Goal: Information Seeking & Learning: Learn about a topic

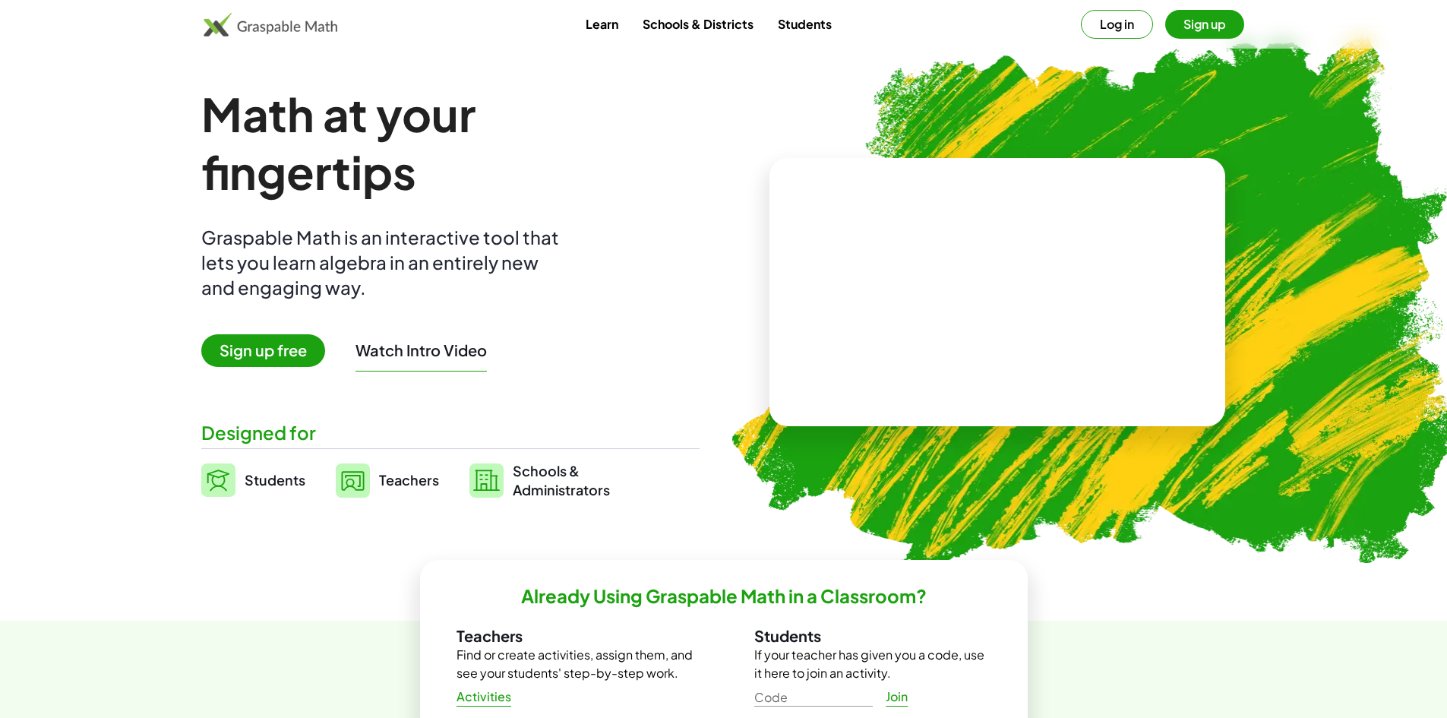
click at [272, 340] on span "Sign up free" at bounding box center [263, 350] width 124 height 33
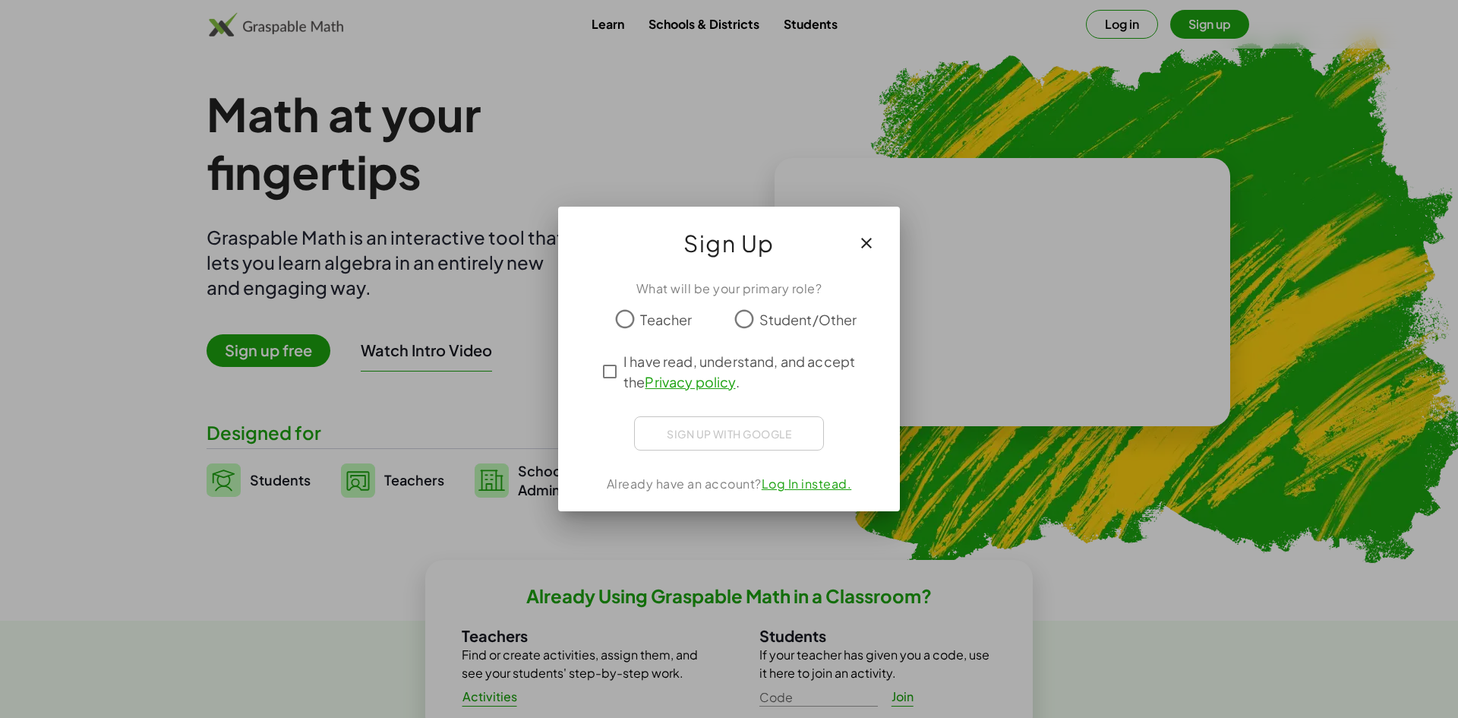
click at [734, 197] on div at bounding box center [729, 359] width 1458 height 718
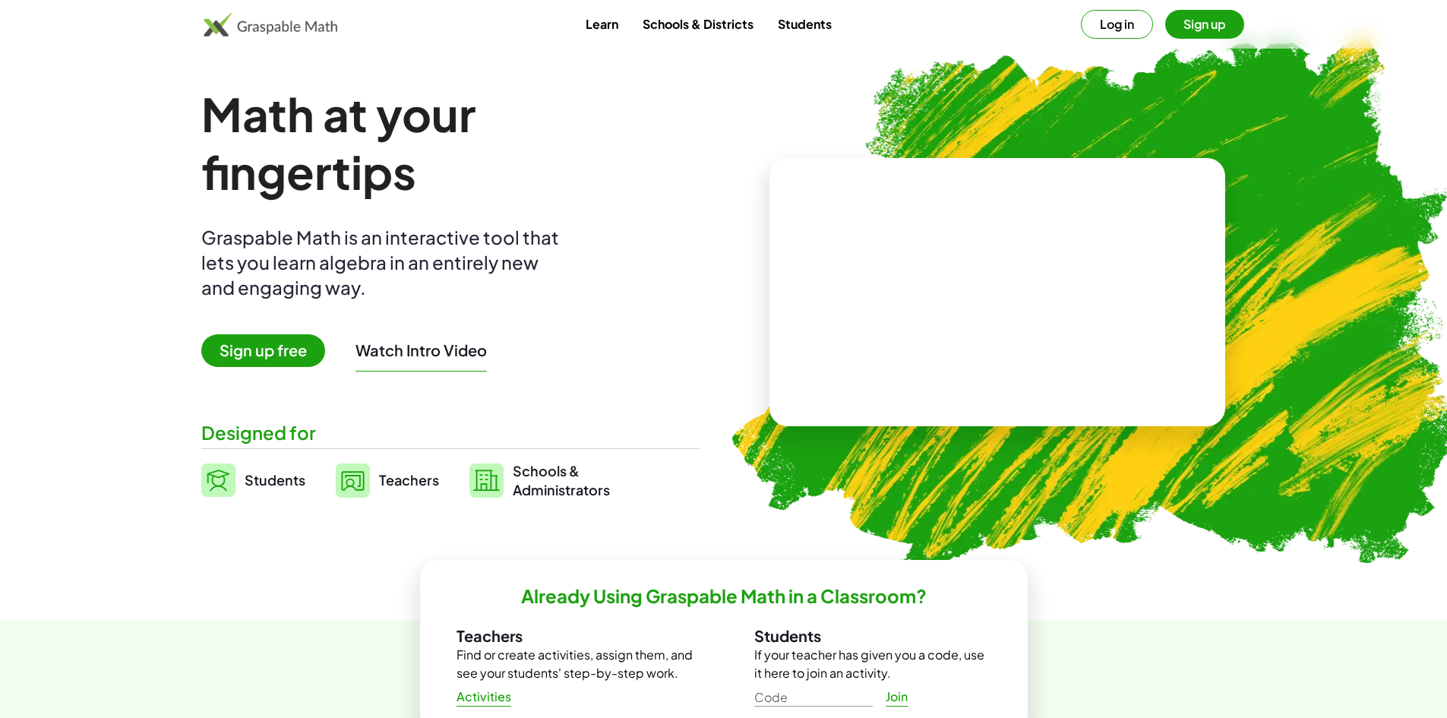
click at [1100, 20] on button "Log in" at bounding box center [1117, 24] width 72 height 29
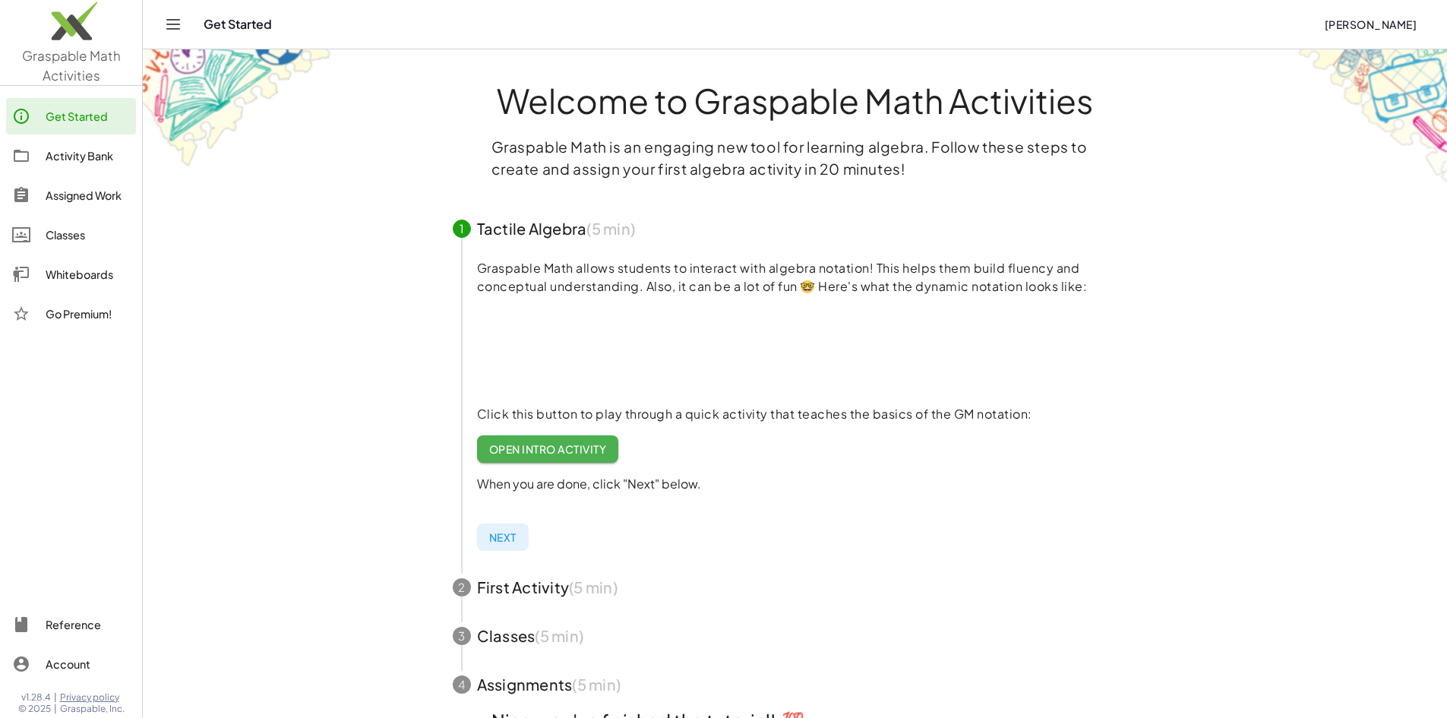
click at [62, 263] on link "Whiteboards" at bounding box center [71, 274] width 130 height 36
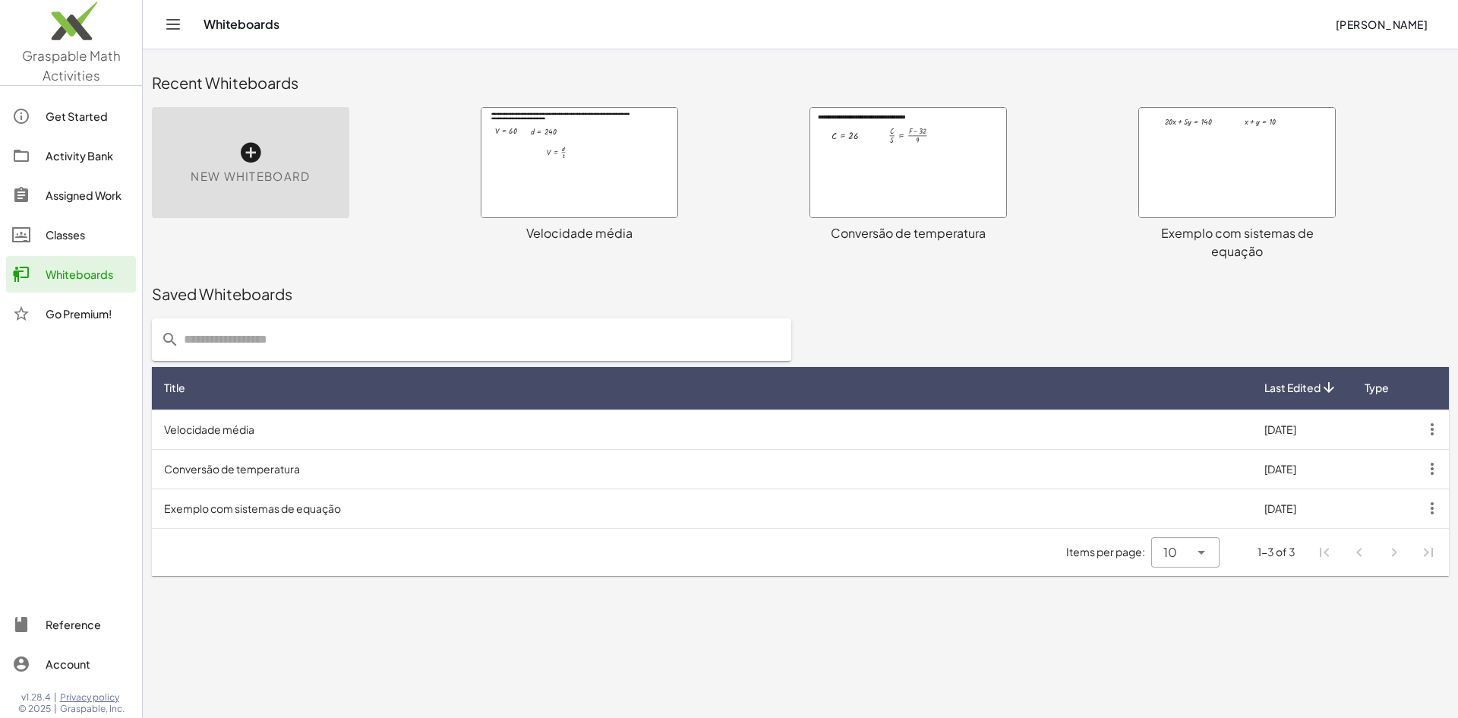
click at [273, 173] on span "New Whiteboard" at bounding box center [250, 176] width 119 height 17
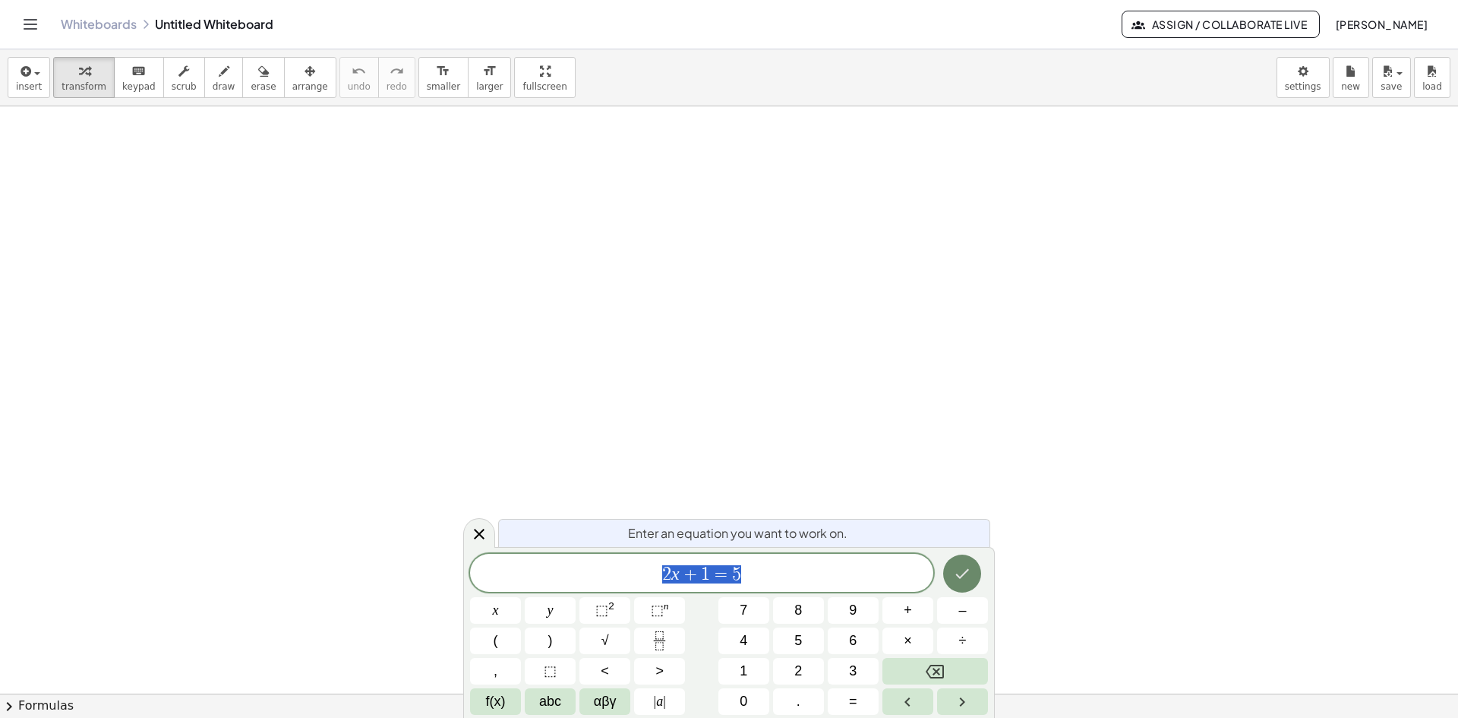
click at [964, 560] on button "Done" at bounding box center [962, 573] width 38 height 38
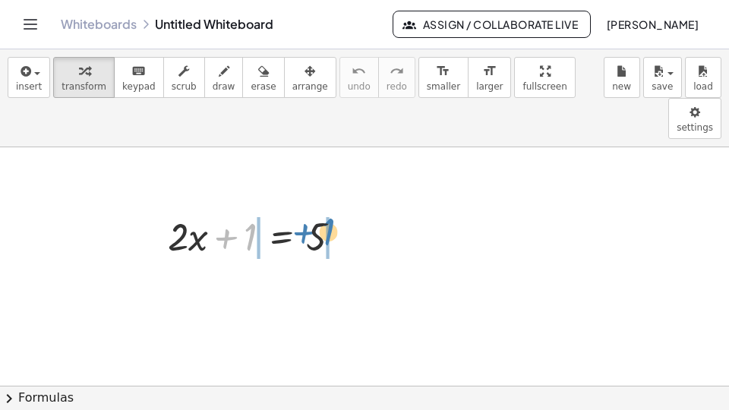
click at [349, 210] on div at bounding box center [260, 236] width 200 height 52
drag, startPoint x: 226, startPoint y: 199, endPoint x: 367, endPoint y: 195, distance: 140.5
click at [223, 210] on div at bounding box center [260, 236] width 200 height 52
drag, startPoint x: 249, startPoint y: 199, endPoint x: 255, endPoint y: 193, distance: 8.6
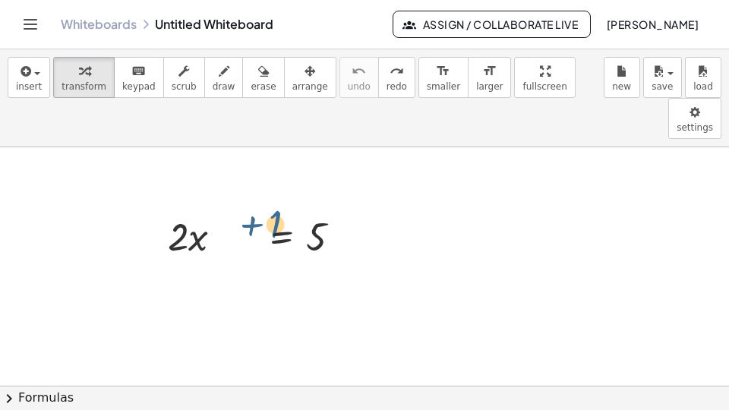
click at [255, 210] on div at bounding box center [260, 236] width 200 height 52
drag, startPoint x: 226, startPoint y: 197, endPoint x: 320, endPoint y: 191, distance: 95.2
click at [320, 210] on div at bounding box center [260, 236] width 200 height 52
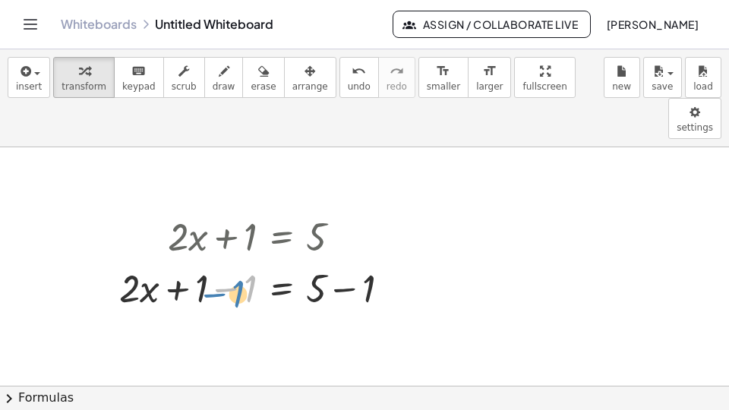
drag, startPoint x: 227, startPoint y: 248, endPoint x: 216, endPoint y: 253, distance: 12.6
click at [216, 261] on div at bounding box center [261, 287] width 298 height 52
click at [243, 261] on div at bounding box center [261, 287] width 298 height 52
click at [227, 261] on div at bounding box center [261, 287] width 298 height 52
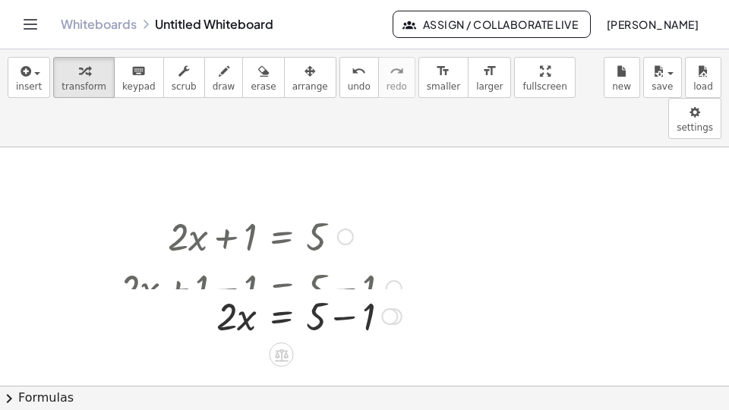
drag, startPoint x: 395, startPoint y: 295, endPoint x: 421, endPoint y: 246, distance: 55.0
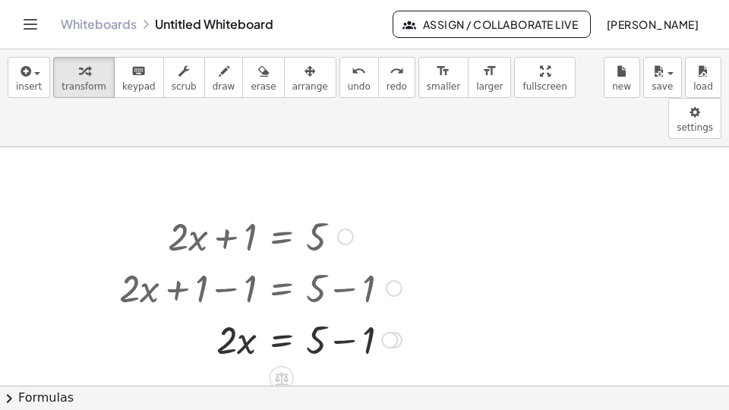
click at [344, 313] on div at bounding box center [261, 339] width 298 height 52
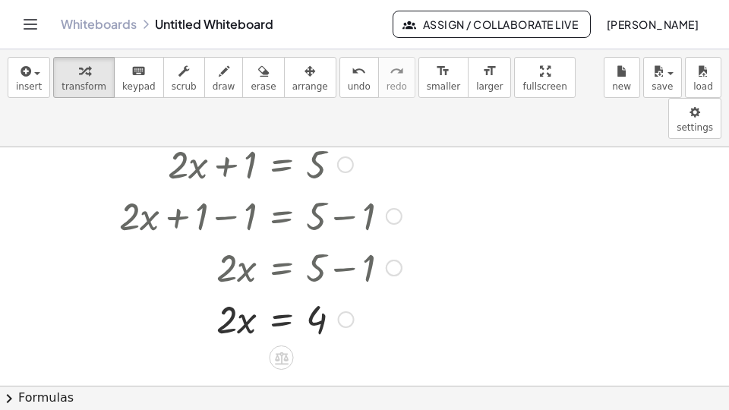
scroll to position [76, 0]
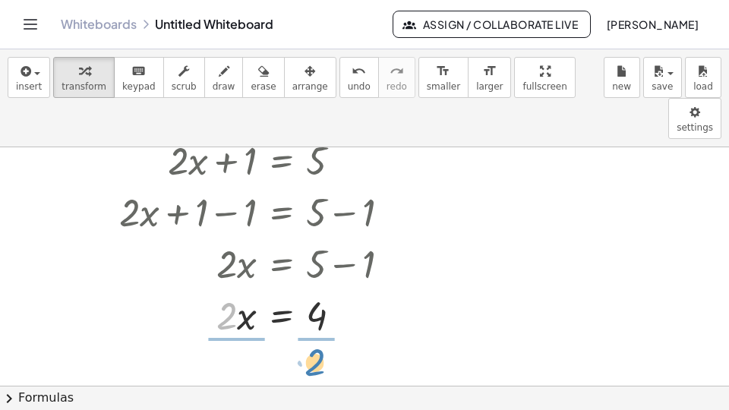
drag, startPoint x: 229, startPoint y: 273, endPoint x: 317, endPoint y: 319, distance: 99.5
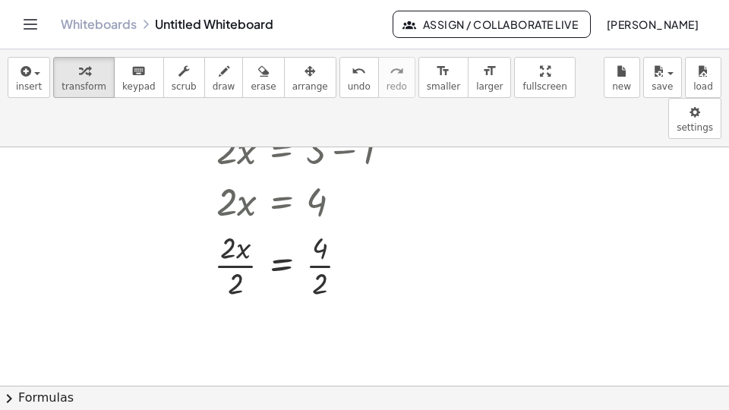
scroll to position [228, 0]
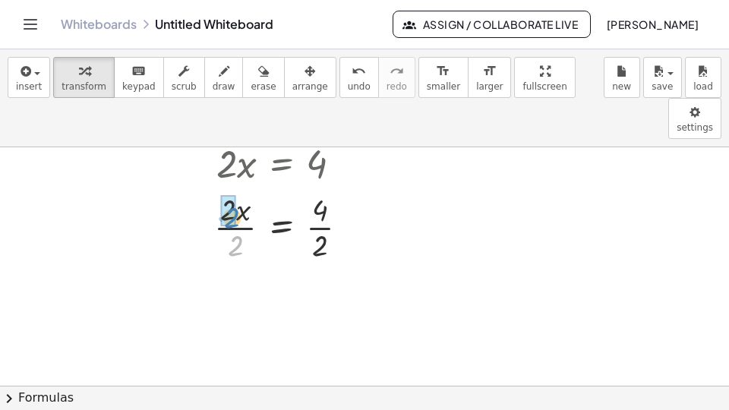
drag, startPoint x: 236, startPoint y: 198, endPoint x: 231, endPoint y: 169, distance: 30.1
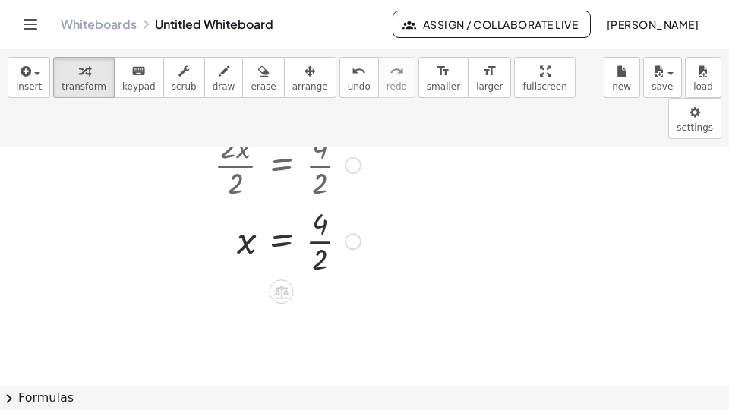
scroll to position [304, 0]
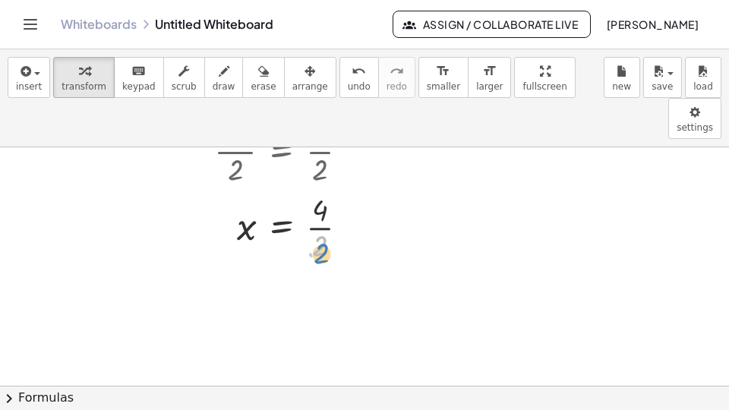
drag, startPoint x: 323, startPoint y: 200, endPoint x: 325, endPoint y: 210, distance: 9.4
click at [325, 210] on div at bounding box center [261, 226] width 298 height 76
click at [329, 188] on div at bounding box center [261, 226] width 298 height 76
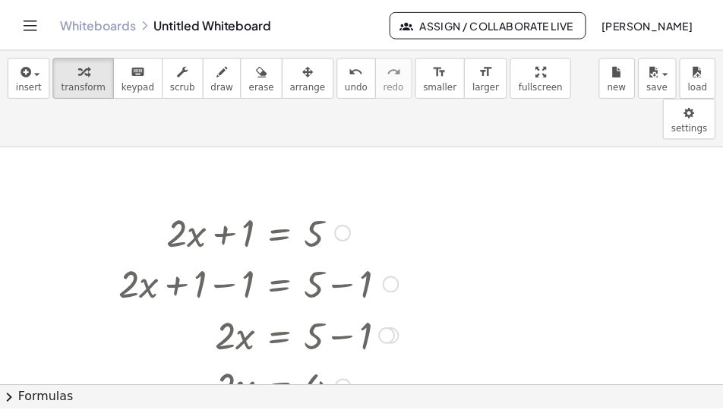
scroll to position [0, 0]
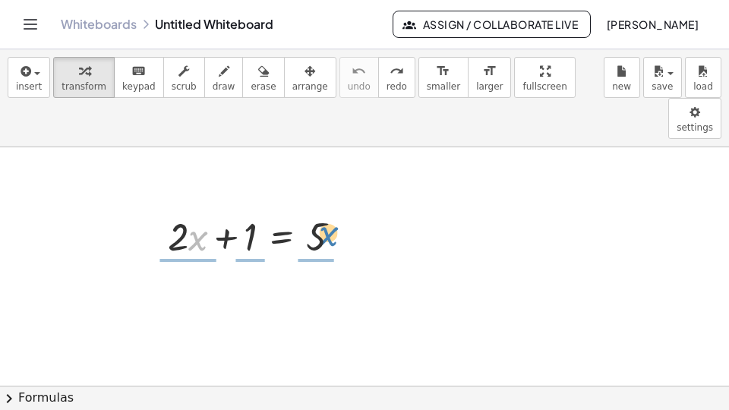
drag, startPoint x: 207, startPoint y: 188, endPoint x: 329, endPoint y: 197, distance: 122.6
click at [329, 210] on div at bounding box center [260, 236] width 200 height 52
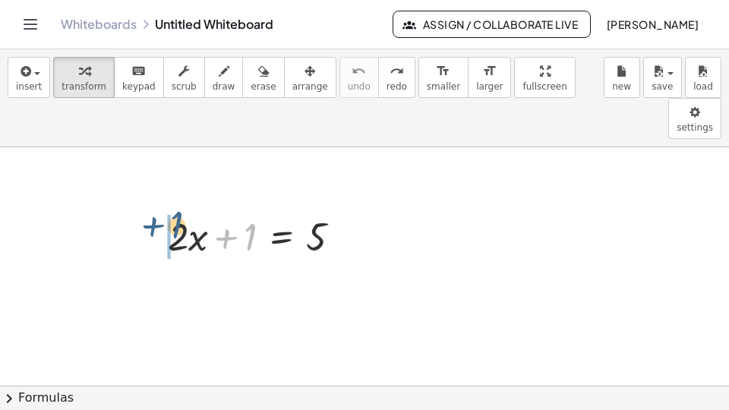
drag, startPoint x: 229, startPoint y: 196, endPoint x: 149, endPoint y: 194, distance: 79.8
click at [148, 206] on div "+ 1 + · 2 · x + 1 = 5" at bounding box center [254, 235] width 219 height 59
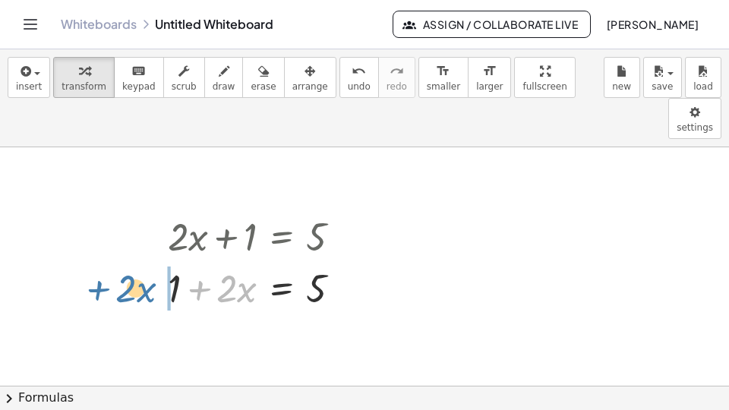
drag, startPoint x: 202, startPoint y: 244, endPoint x: 90, endPoint y: 245, distance: 111.6
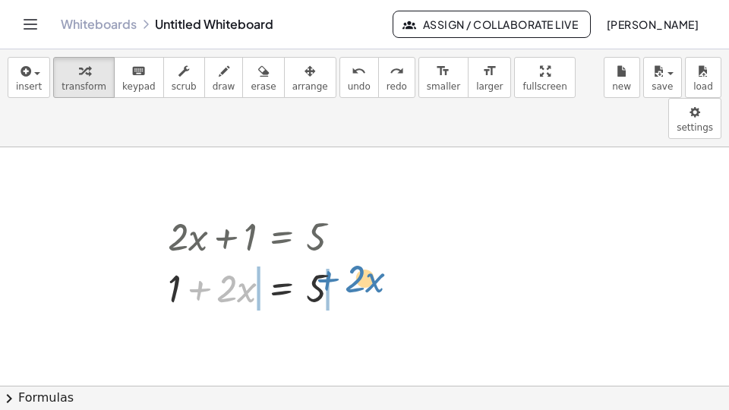
drag, startPoint x: 198, startPoint y: 251, endPoint x: 327, endPoint y: 241, distance: 128.7
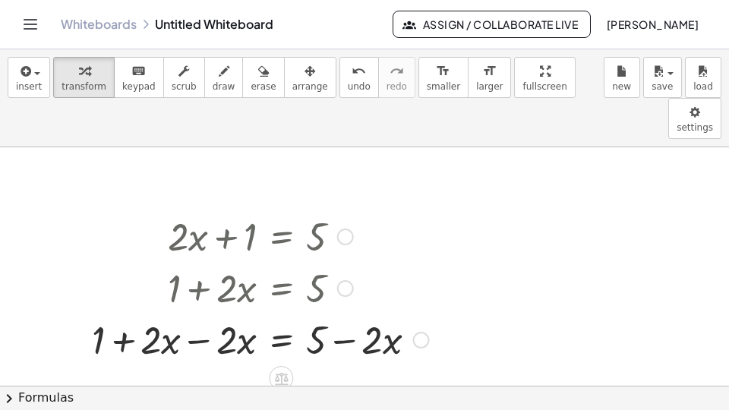
click at [212, 313] on div at bounding box center [260, 339] width 352 height 52
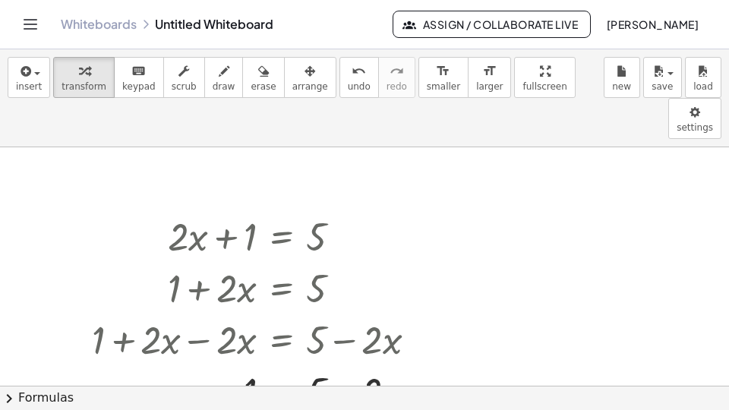
click at [103, 24] on link "Whiteboards" at bounding box center [99, 24] width 76 height 15
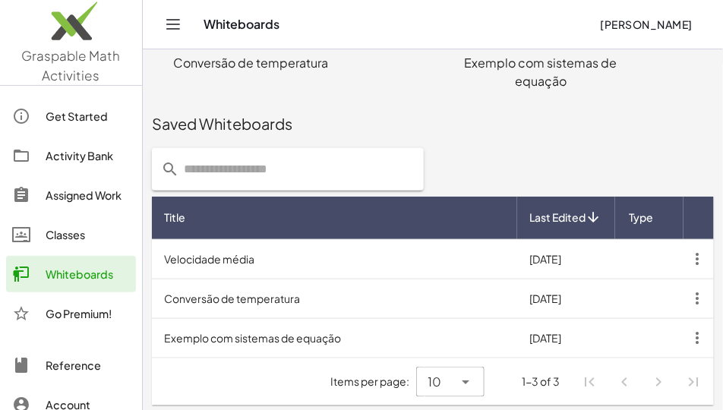
scroll to position [327, 0]
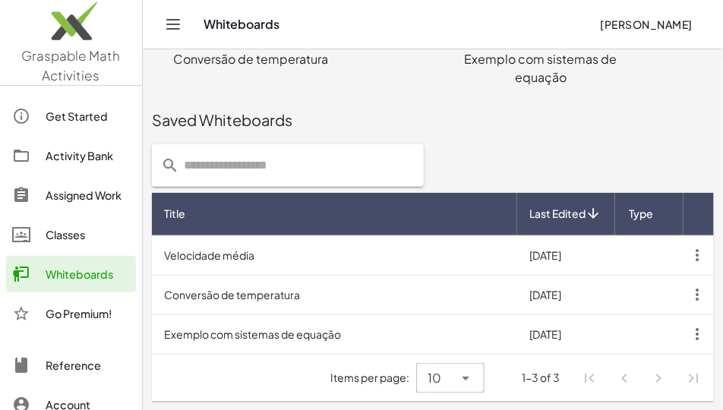
click at [278, 262] on td "Velocidade média" at bounding box center [334, 254] width 365 height 39
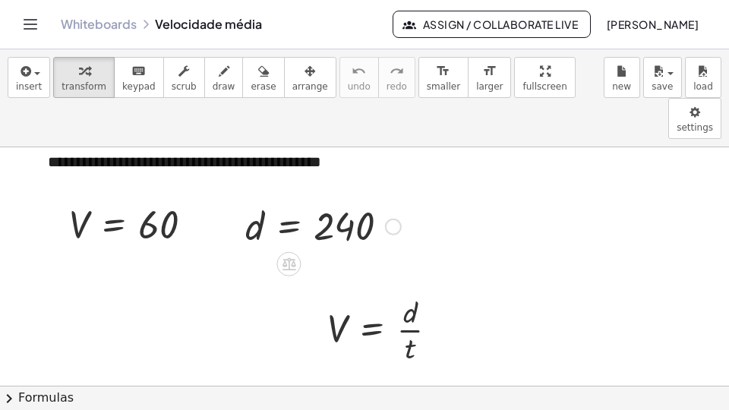
scroll to position [38, 0]
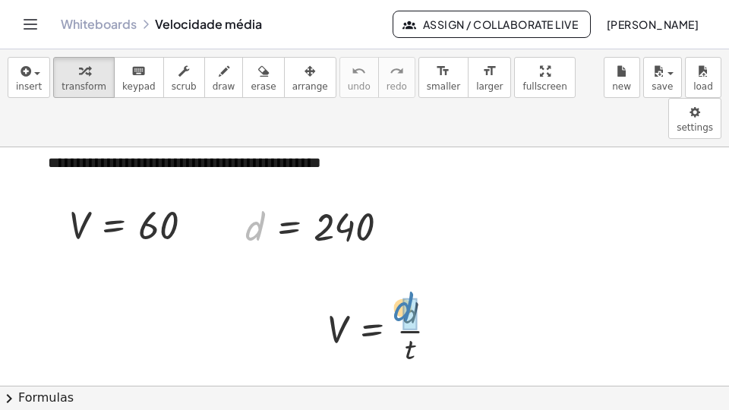
drag, startPoint x: 258, startPoint y: 183, endPoint x: 406, endPoint y: 263, distance: 168.5
click at [79, 147] on div "**********" at bounding box center [381, 388] width 763 height 559
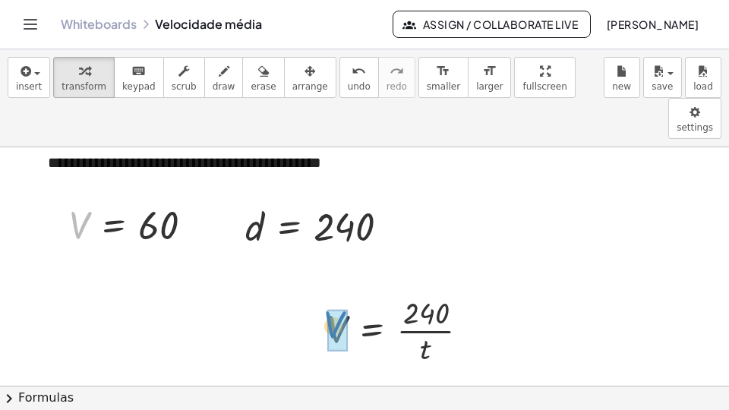
drag, startPoint x: 83, startPoint y: 179, endPoint x: 337, endPoint y: 279, distance: 273.4
drag, startPoint x: 86, startPoint y: 181, endPoint x: 348, endPoint y: 287, distance: 282.4
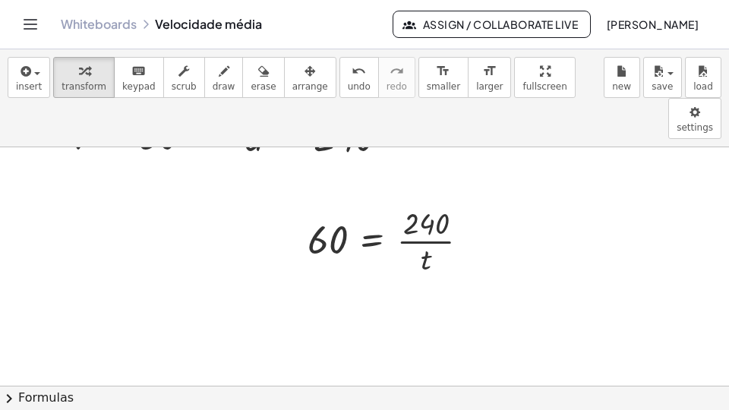
scroll to position [152, 0]
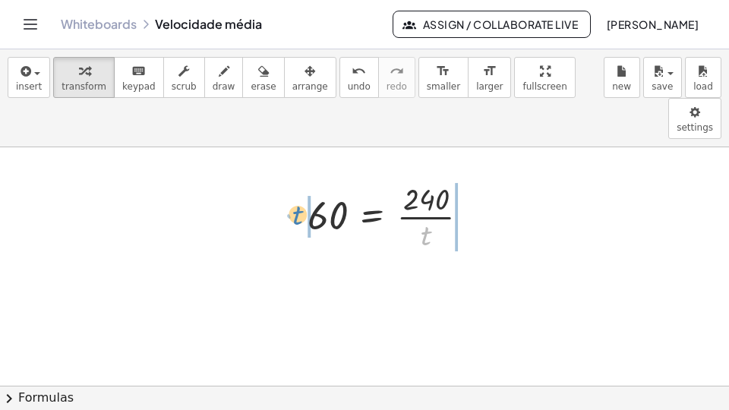
drag, startPoint x: 425, startPoint y: 204, endPoint x: 299, endPoint y: 184, distance: 127.7
click at [299, 184] on div "V = · d · t V = · 240 · t · t = · 240 · t 60" at bounding box center [389, 216] width 208 height 84
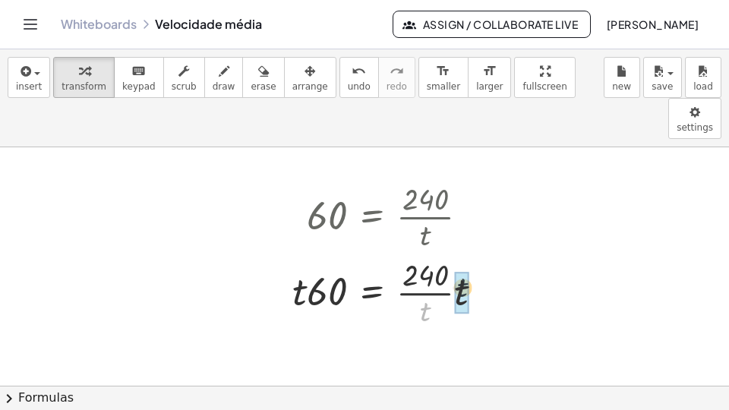
drag, startPoint x: 428, startPoint y: 271, endPoint x: 459, endPoint y: 252, distance: 35.8
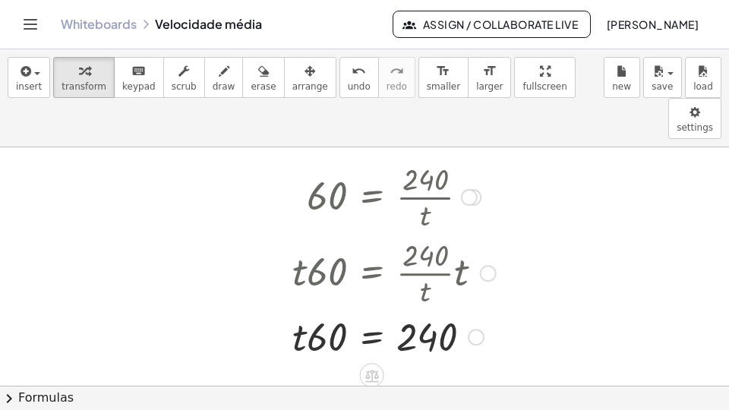
scroll to position [190, 0]
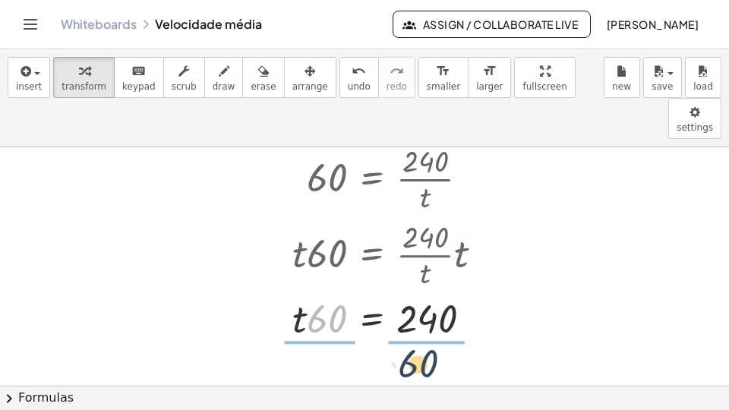
drag, startPoint x: 328, startPoint y: 274, endPoint x: 424, endPoint y: 316, distance: 105.1
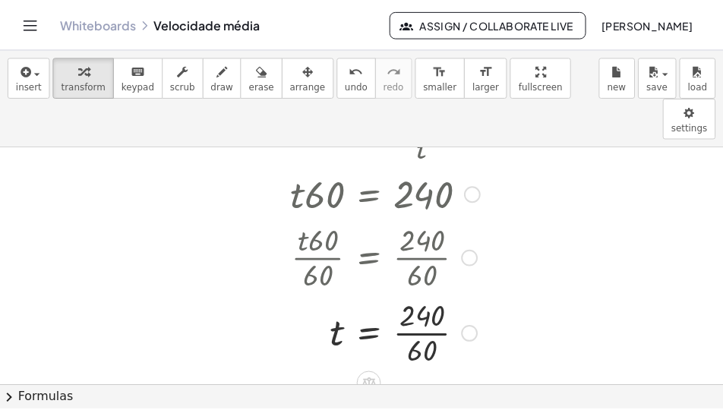
scroll to position [328, 0]
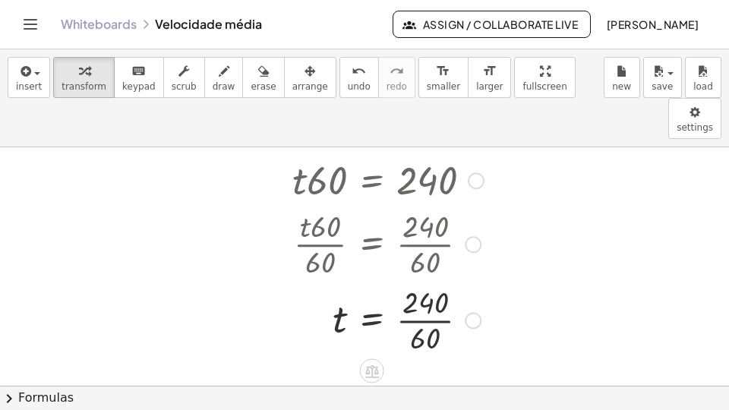
click at [427, 281] on div at bounding box center [394, 319] width 219 height 76
click at [98, 28] on link "Whiteboards" at bounding box center [99, 24] width 76 height 15
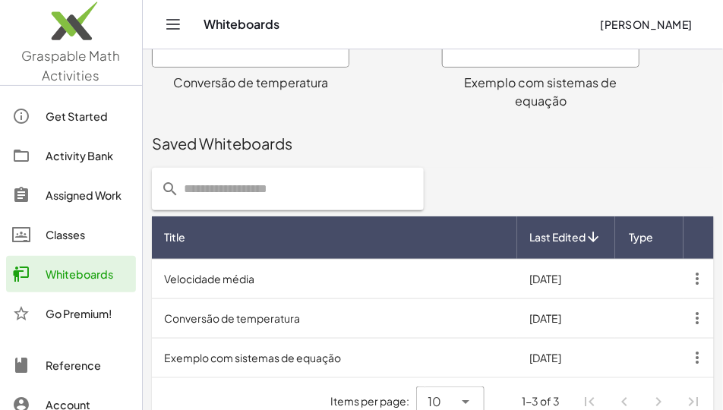
scroll to position [327, 0]
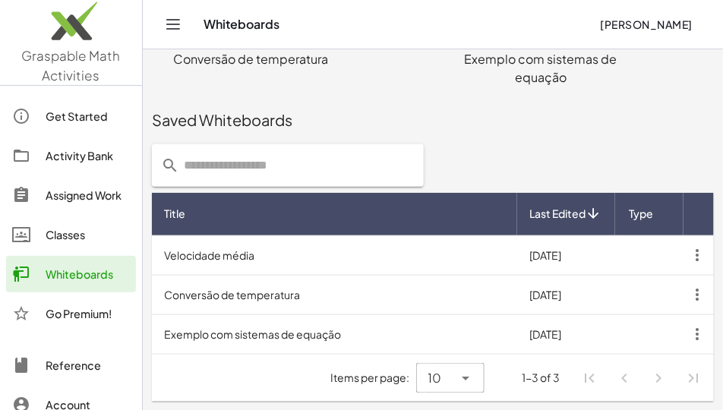
click at [267, 292] on td "Conversão de temperatura" at bounding box center [334, 294] width 365 height 39
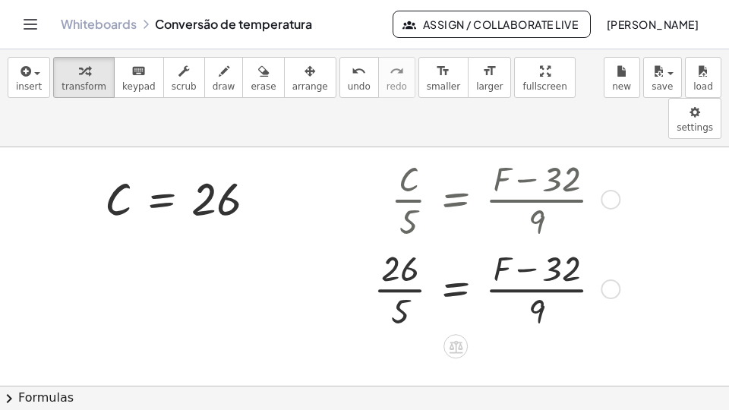
scroll to position [76, 0]
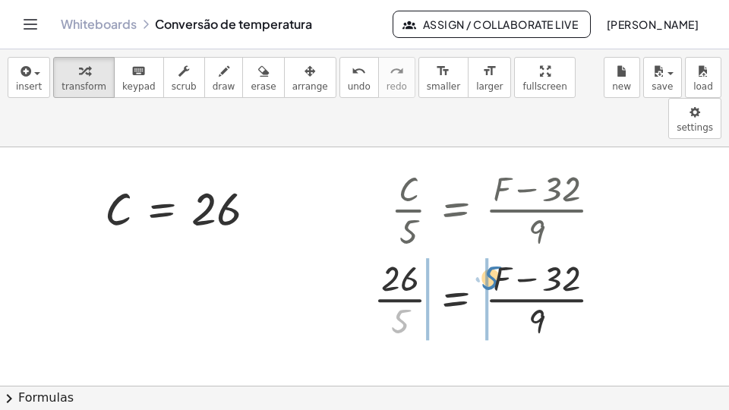
drag, startPoint x: 400, startPoint y: 279, endPoint x: 491, endPoint y: 236, distance: 100.9
click at [491, 253] on div at bounding box center [494, 298] width 257 height 90
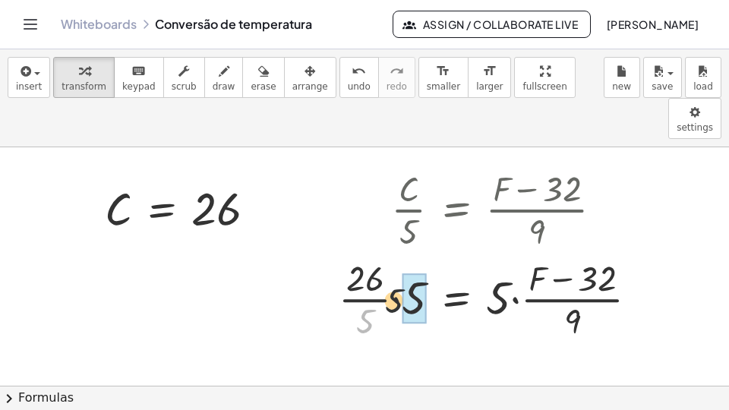
drag, startPoint x: 364, startPoint y: 287, endPoint x: 405, endPoint y: 258, distance: 50.1
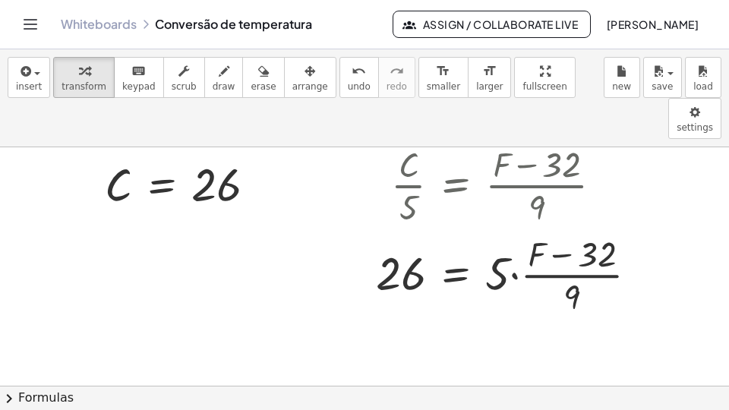
scroll to position [114, 0]
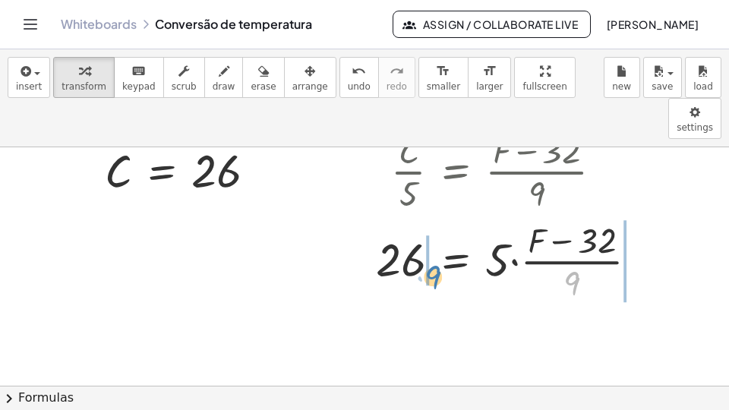
drag, startPoint x: 573, startPoint y: 243, endPoint x: 438, endPoint y: 284, distance: 140.5
click at [433, 235] on div at bounding box center [512, 260] width 289 height 90
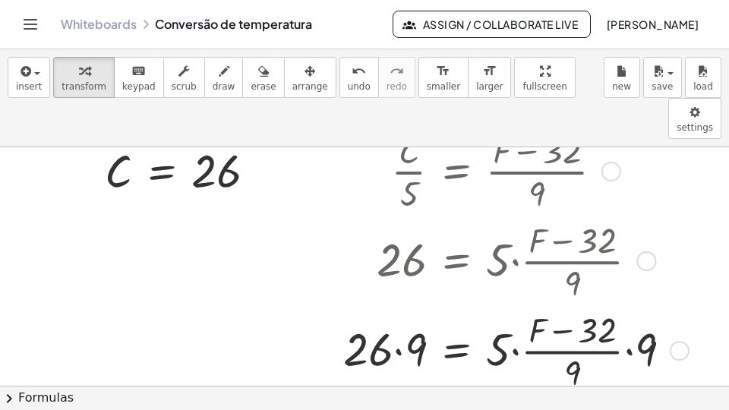
drag, startPoint x: 564, startPoint y: 326, endPoint x: 575, endPoint y: 325, distance: 10.7
click at [574, 325] on div at bounding box center [513, 349] width 355 height 90
click at [575, 325] on div at bounding box center [513, 349] width 355 height 90
drag, startPoint x: 582, startPoint y: 323, endPoint x: 595, endPoint y: 326, distance: 13.9
click at [595, 326] on div at bounding box center [513, 349] width 355 height 90
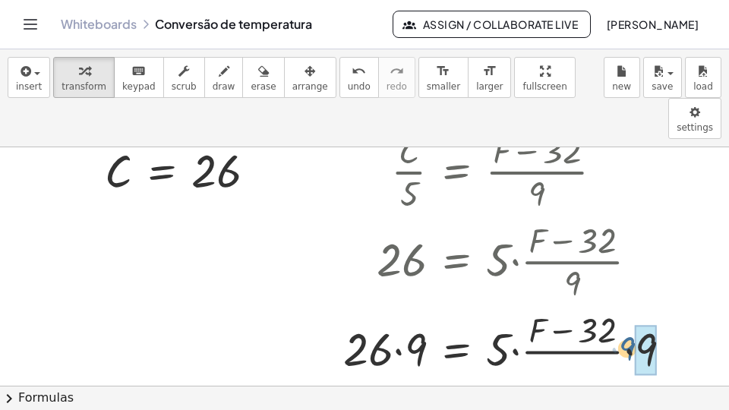
drag, startPoint x: 601, startPoint y: 324, endPoint x: 657, endPoint y: 298, distance: 61.1
click at [657, 304] on div at bounding box center [513, 349] width 355 height 90
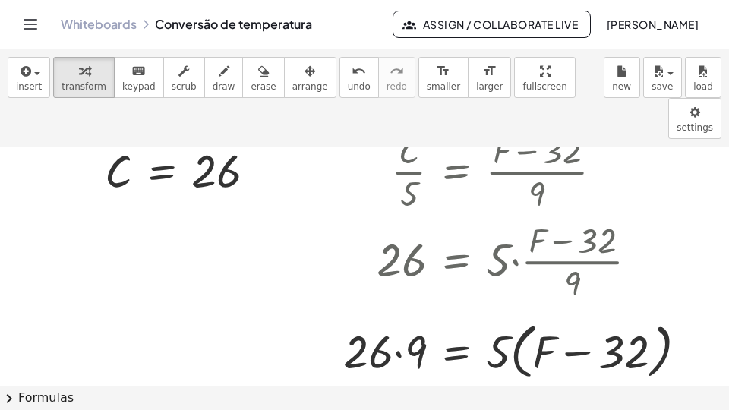
scroll to position [152, 0]
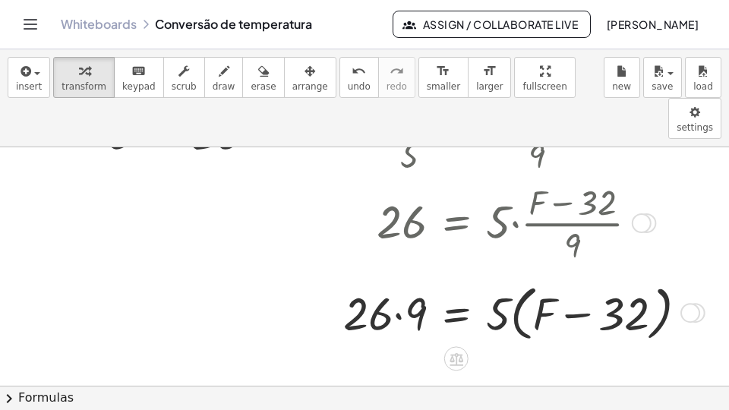
click at [401, 278] on div at bounding box center [521, 312] width 371 height 68
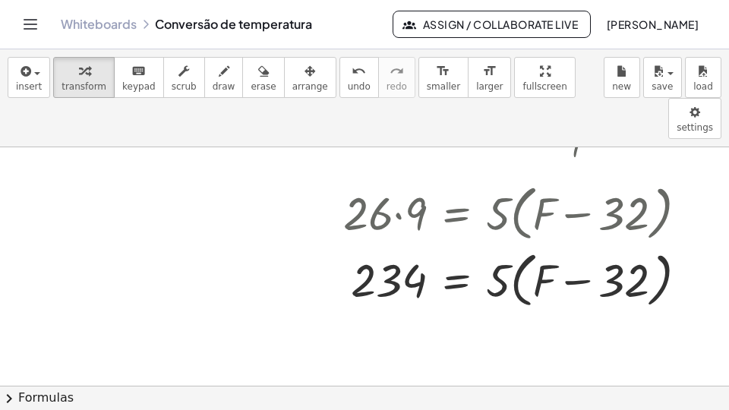
scroll to position [266, 0]
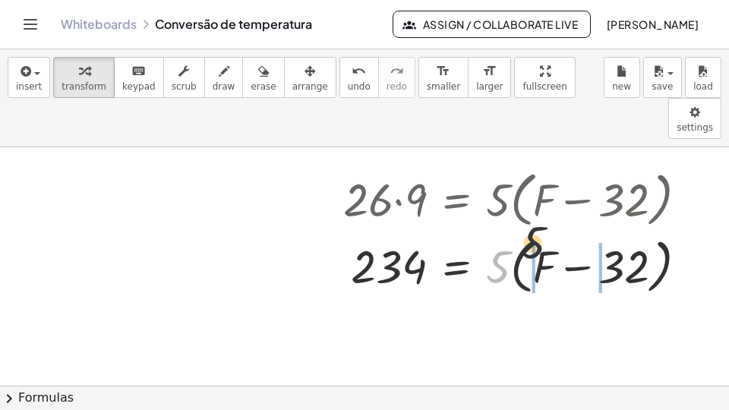
drag, startPoint x: 499, startPoint y: 225, endPoint x: 573, endPoint y: 215, distance: 74.3
click at [572, 232] on div at bounding box center [521, 266] width 371 height 68
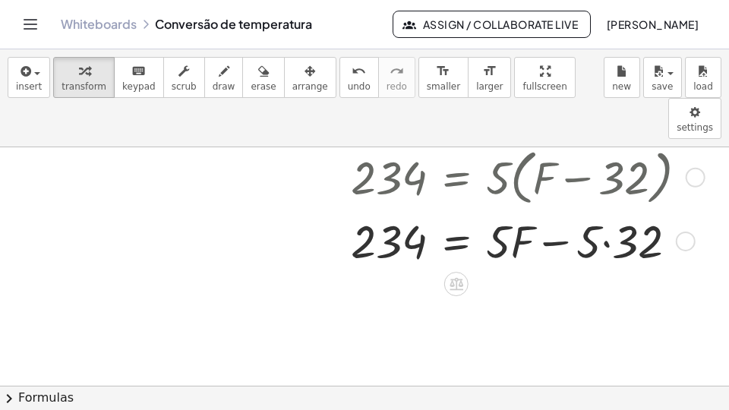
scroll to position [355, 0]
click at [604, 209] on div at bounding box center [521, 239] width 371 height 61
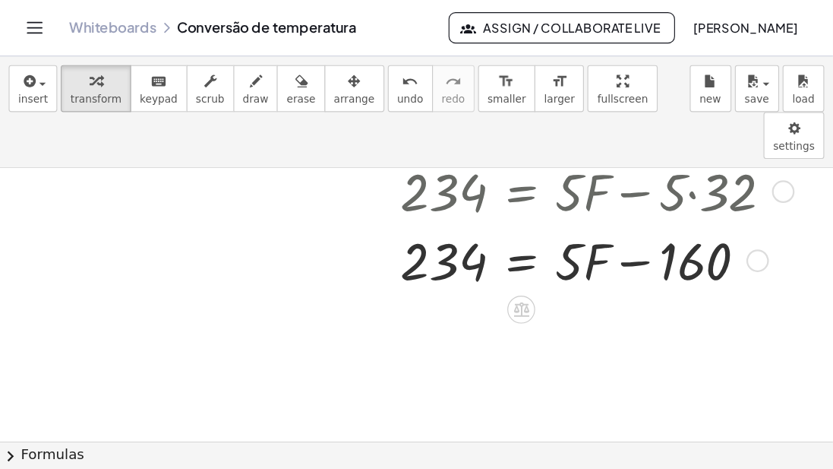
scroll to position [431, 0]
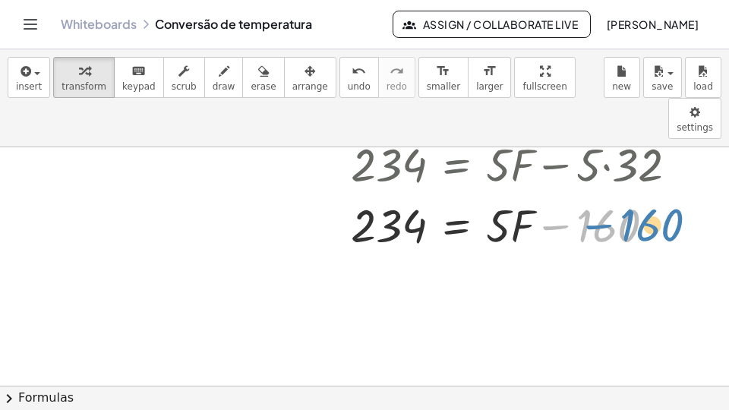
drag, startPoint x: 557, startPoint y: 187, endPoint x: 574, endPoint y: 175, distance: 20.2
click at [574, 194] on div at bounding box center [521, 224] width 371 height 61
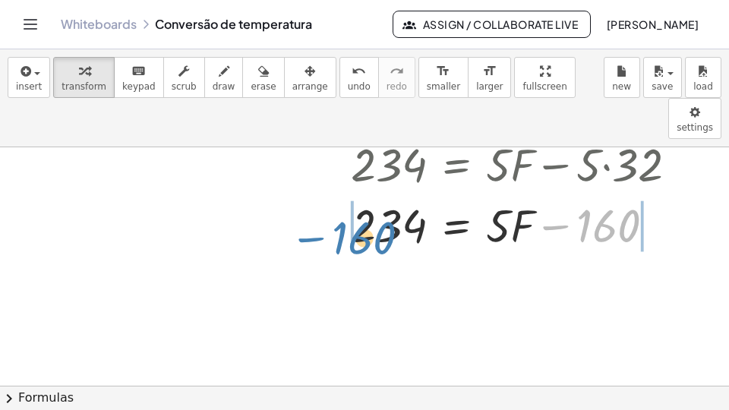
drag, startPoint x: 564, startPoint y: 185, endPoint x: 319, endPoint y: 196, distance: 245.5
click at [319, 196] on div "**********" at bounding box center [364, 135] width 729 height 838
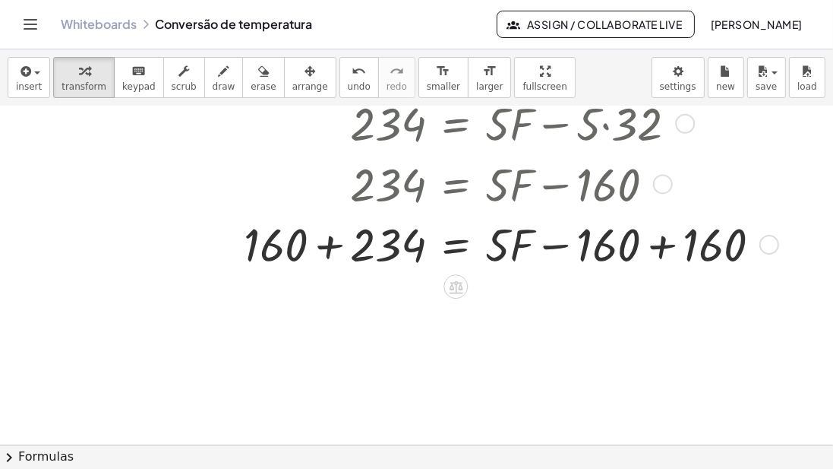
click at [662, 247] on div at bounding box center [508, 243] width 544 height 61
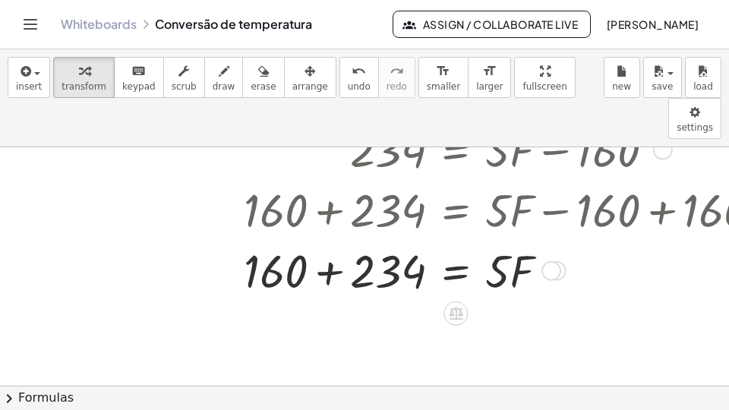
scroll to position [507, 0]
click at [327, 238] on div at bounding box center [508, 268] width 544 height 61
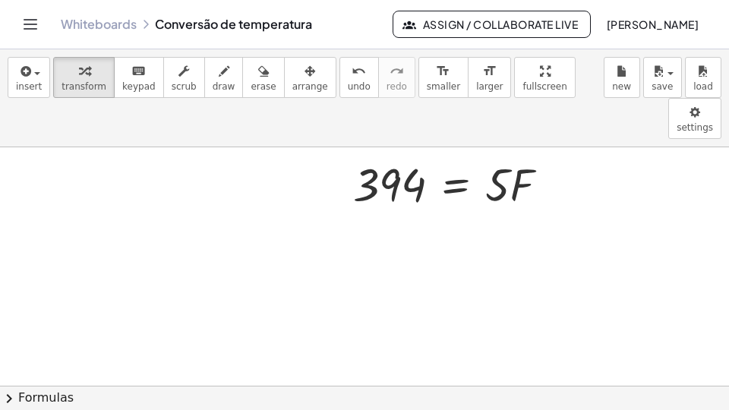
scroll to position [640, 0]
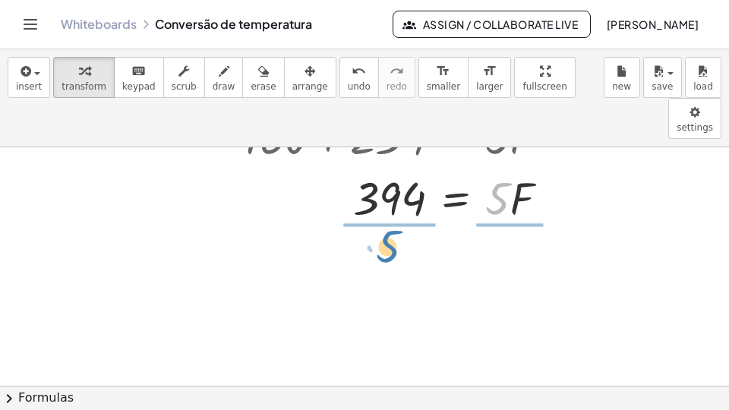
drag, startPoint x: 499, startPoint y: 167, endPoint x: 386, endPoint y: 213, distance: 121.6
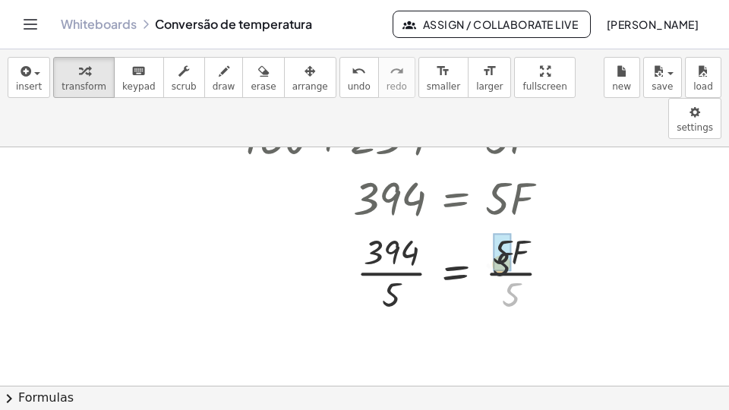
drag, startPoint x: 513, startPoint y: 249, endPoint x: 505, endPoint y: 229, distance: 21.9
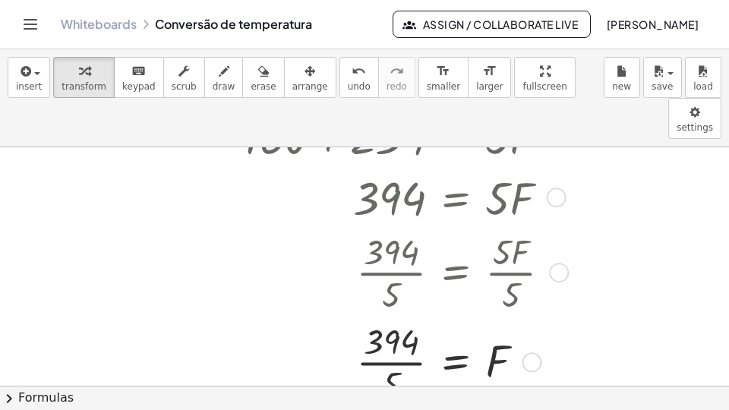
scroll to position [716, 0]
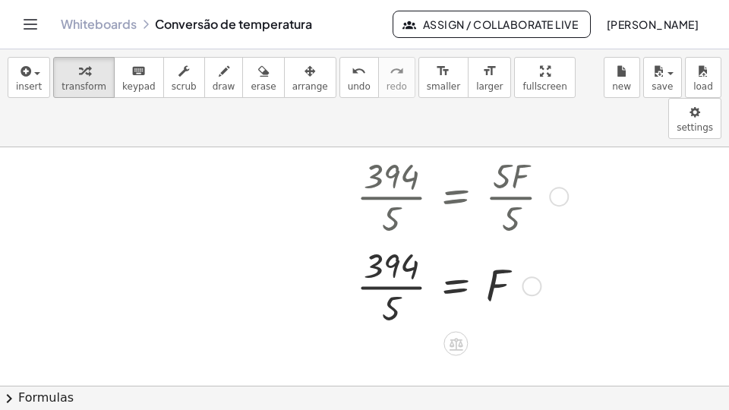
click at [411, 247] on div at bounding box center [508, 285] width 544 height 90
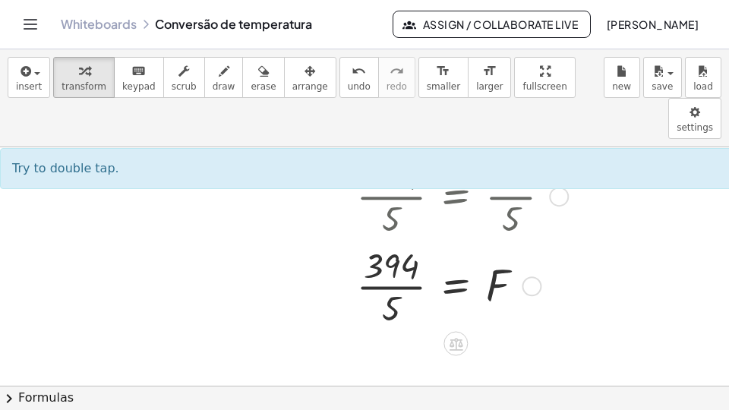
click at [414, 247] on div at bounding box center [508, 285] width 544 height 90
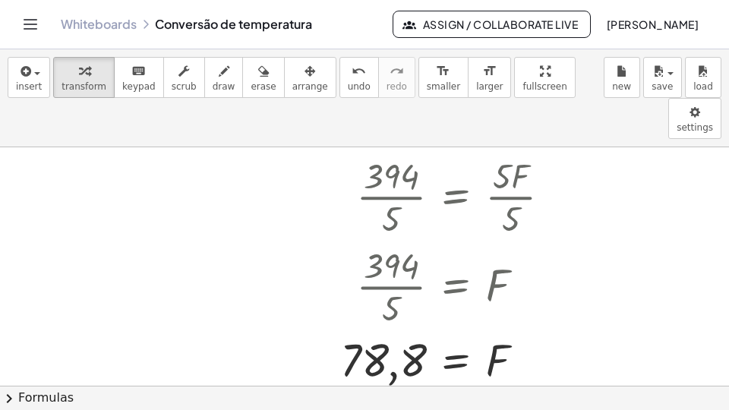
drag, startPoint x: 112, startPoint y: 21, endPoint x: 390, endPoint y: 40, distance: 278.6
click at [112, 21] on link "Whiteboards" at bounding box center [99, 24] width 76 height 15
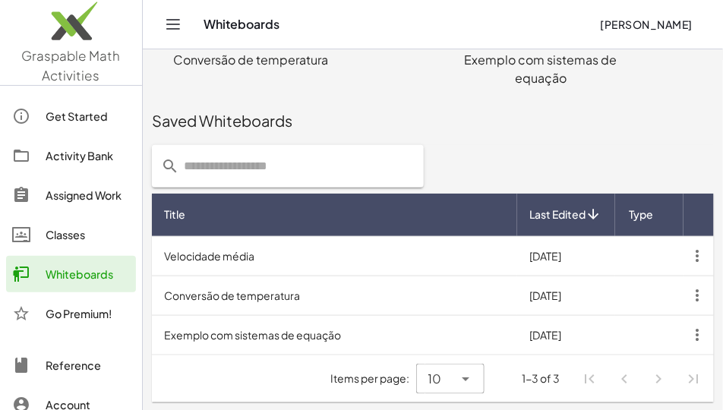
scroll to position [327, 0]
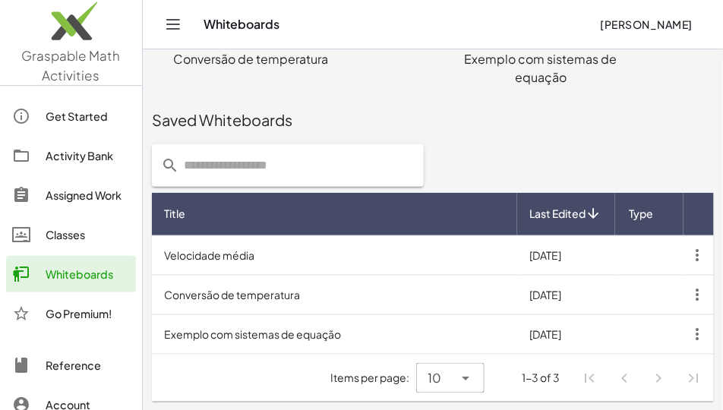
click at [393, 336] on td "Exemplo com sistemas de equação" at bounding box center [334, 333] width 365 height 39
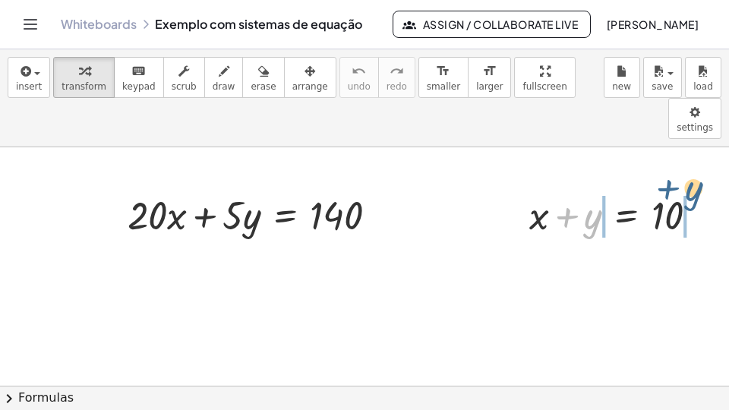
drag, startPoint x: 584, startPoint y: 178, endPoint x: 690, endPoint y: 153, distance: 109.0
click at [687, 188] on div at bounding box center [620, 214] width 196 height 52
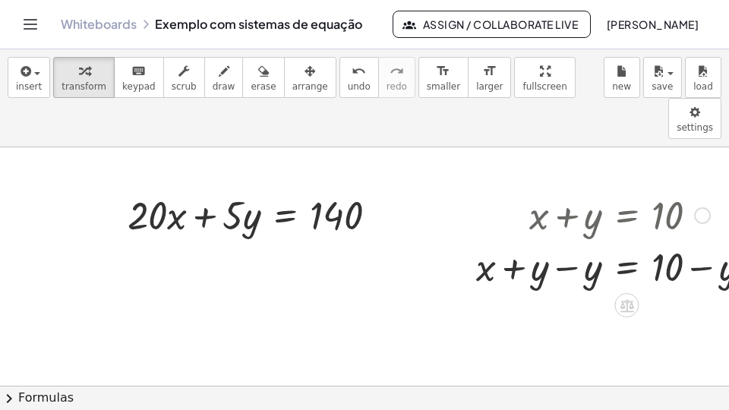
click at [569, 240] on div at bounding box center [620, 266] width 302 height 52
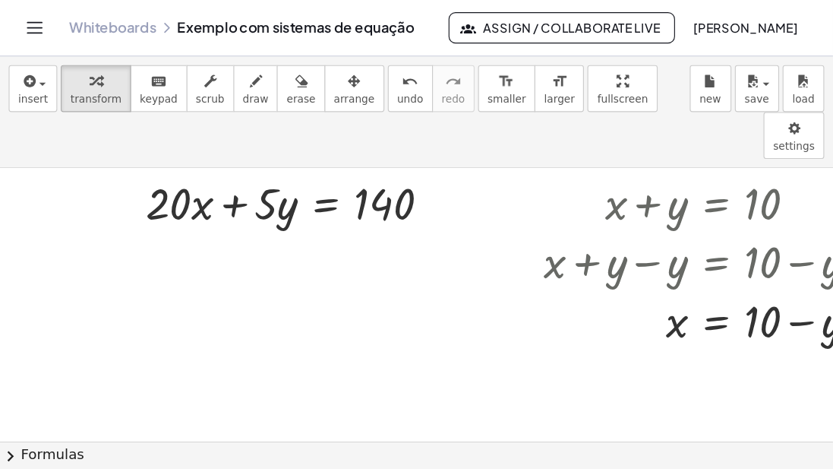
scroll to position [38, 0]
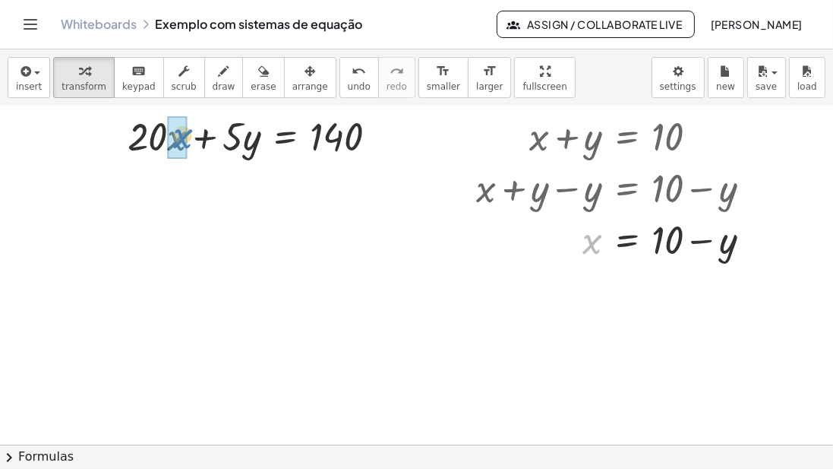
drag, startPoint x: 595, startPoint y: 241, endPoint x: 185, endPoint y: 134, distance: 423.6
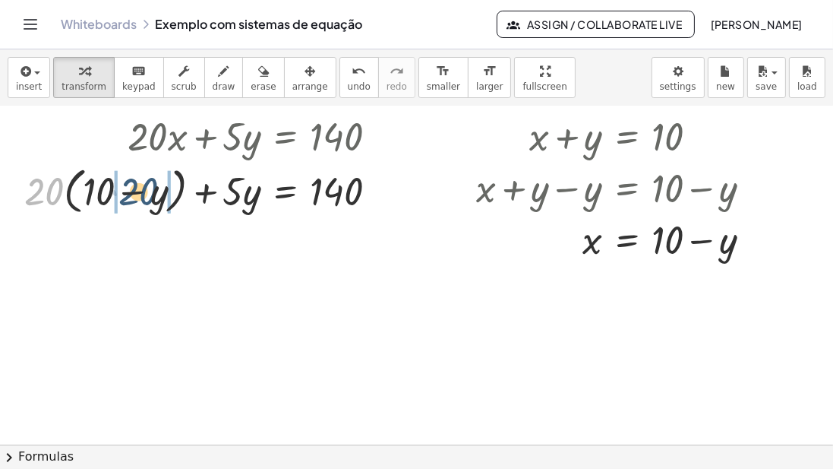
drag, startPoint x: 55, startPoint y: 172, endPoint x: 129, endPoint y: 185, distance: 75.5
click at [129, 185] on div at bounding box center [207, 190] width 380 height 58
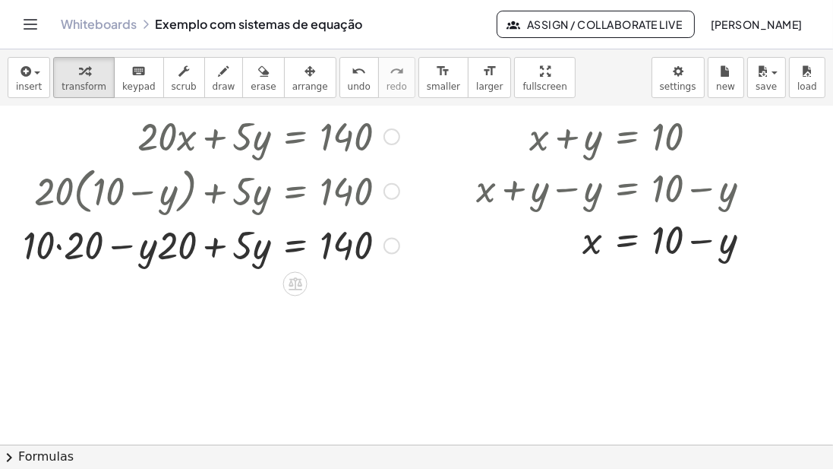
click at [75, 250] on div at bounding box center [211, 244] width 392 height 52
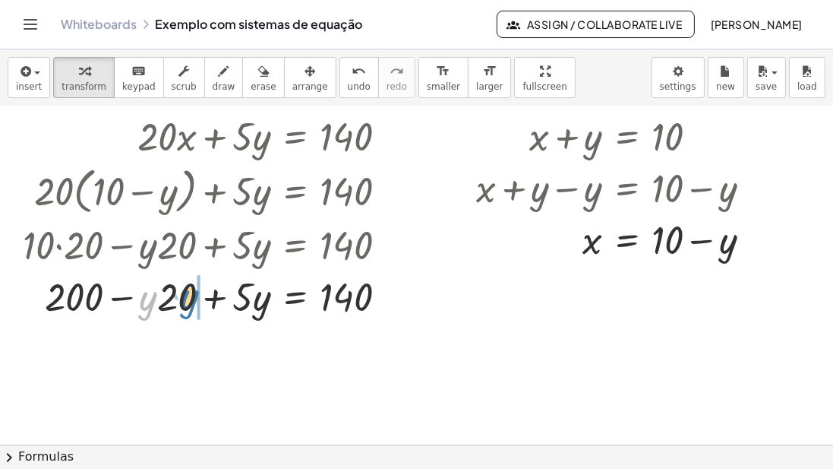
drag, startPoint x: 148, startPoint y: 302, endPoint x: 190, endPoint y: 301, distance: 41.8
click at [190, 301] on div at bounding box center [211, 296] width 392 height 52
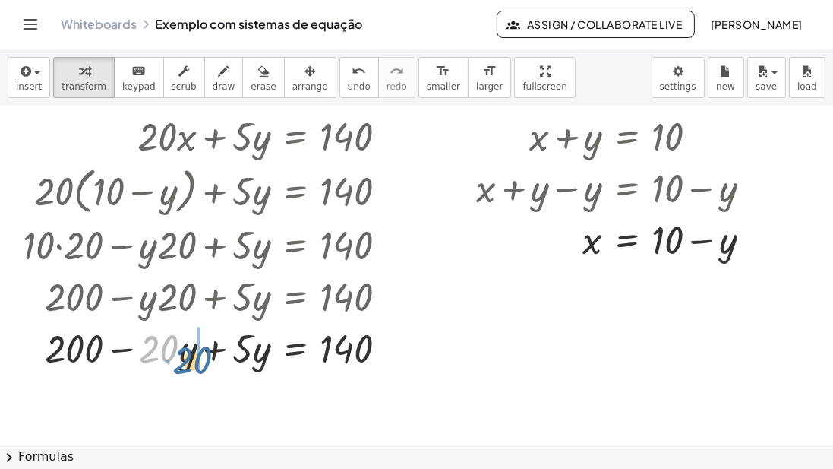
drag, startPoint x: 161, startPoint y: 296, endPoint x: 194, endPoint y: 308, distance: 35.3
click at [295, 137] on div "+ · 20 · x + · 5 · y = 140 + · 20 · ( + 10 − y ) + · 5 · y = 140 + · 10 · 20 − …" at bounding box center [295, 137] width 0 height 0
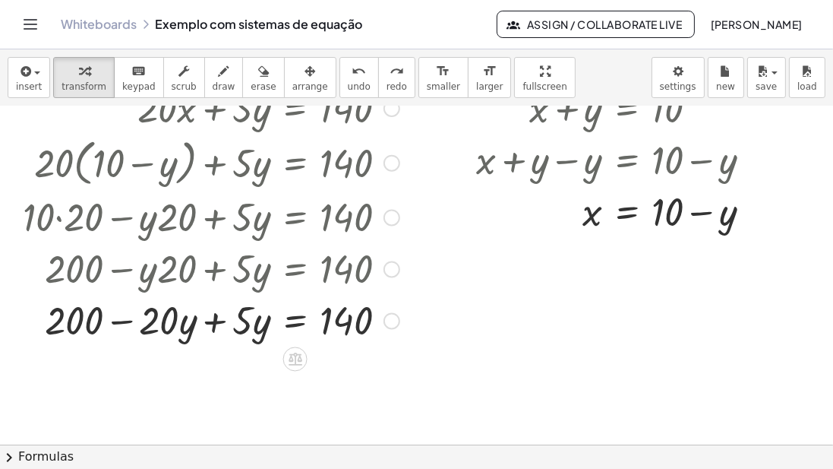
scroll to position [81, 0]
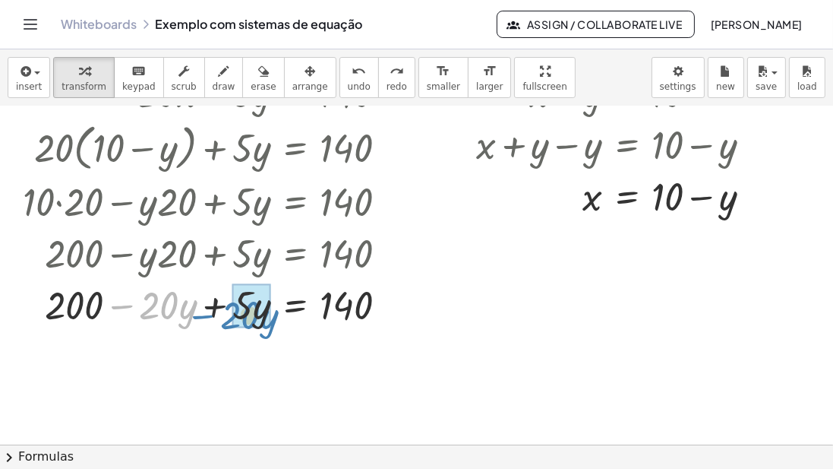
drag, startPoint x: 124, startPoint y: 304, endPoint x: 205, endPoint y: 314, distance: 81.8
click at [205, 314] on div at bounding box center [211, 304] width 392 height 52
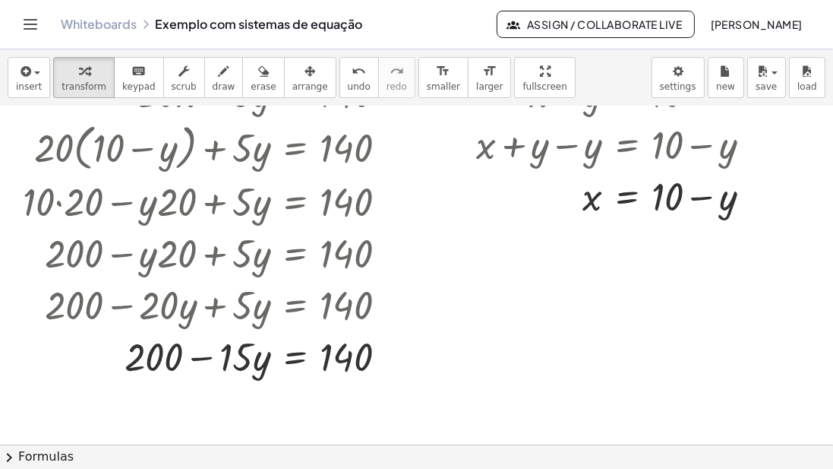
scroll to position [125, 0]
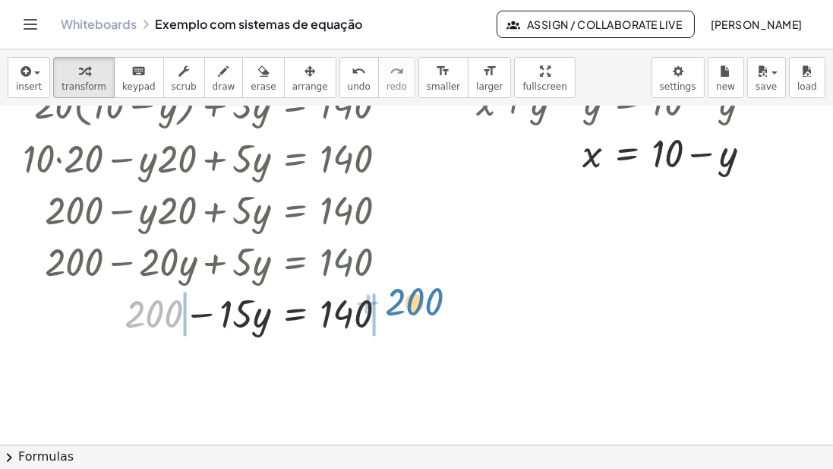
drag, startPoint x: 164, startPoint y: 317, endPoint x: 426, endPoint y: 305, distance: 262.2
click at [426, 305] on div "+ · 20 · x + · 5 · y = 140 + · 20 · ( + 10 − y ) + · 5 · y = 140 + · 10 · 20 − …" at bounding box center [416, 320] width 833 height 677
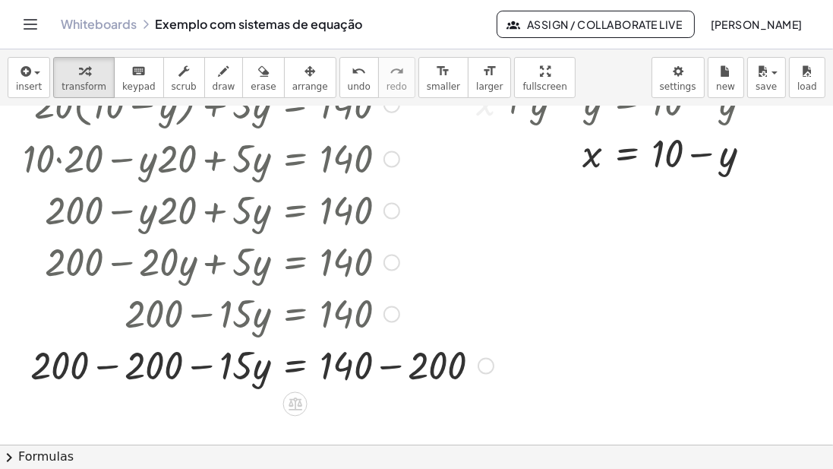
click at [112, 361] on div at bounding box center [258, 364] width 486 height 52
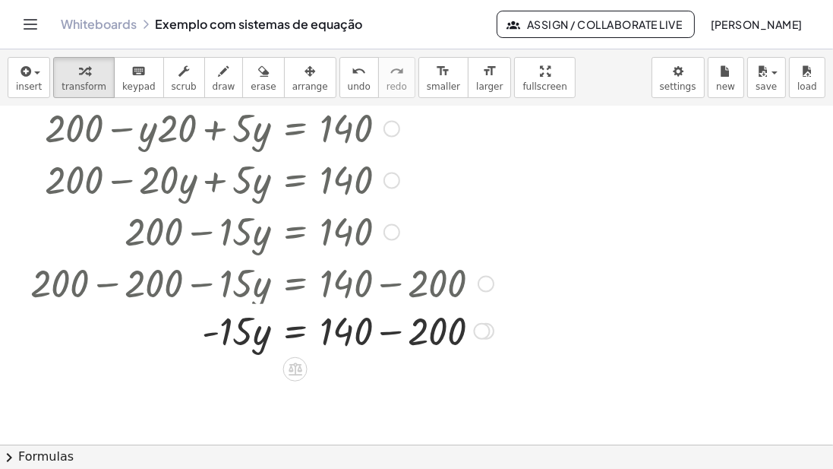
scroll to position [211, 0]
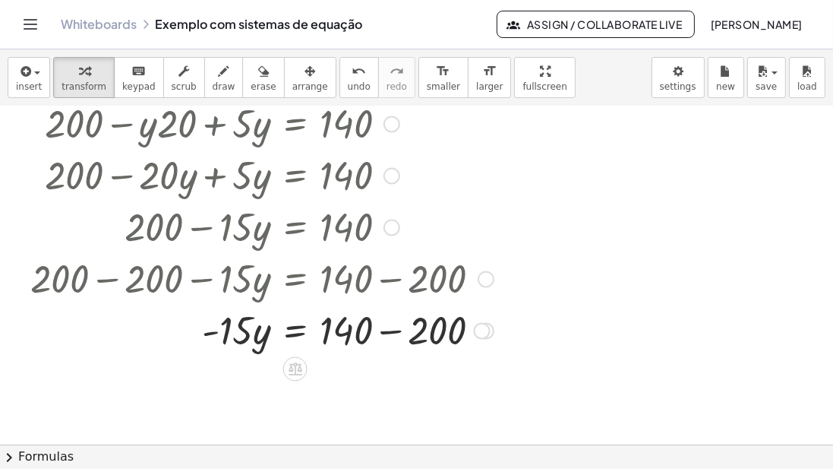
click at [396, 332] on div at bounding box center [258, 329] width 486 height 52
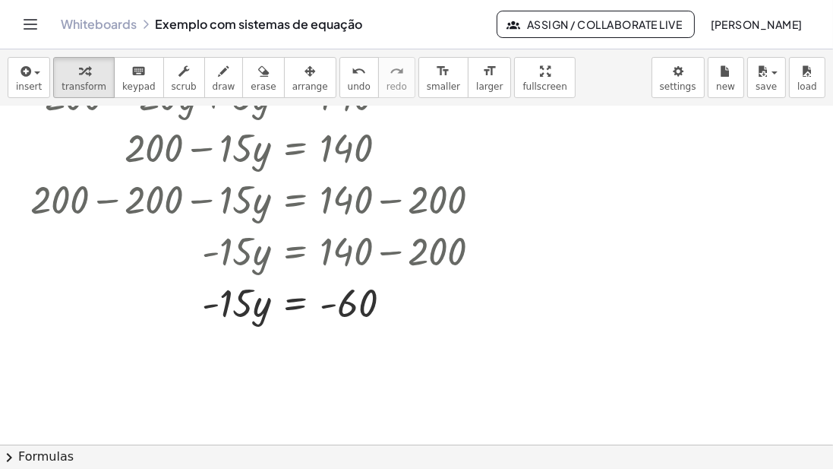
scroll to position [339, 0]
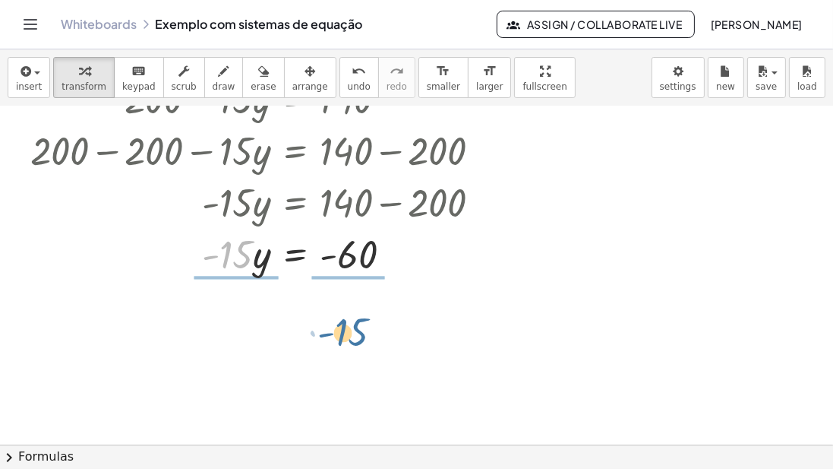
drag, startPoint x: 238, startPoint y: 248, endPoint x: 359, endPoint y: 304, distance: 133.9
click at [358, 305] on div "+ · 20 · x + · 5 · y = 140 + · 20 · ( + 10 − y ) + · 5 · y = 140 + · 10 · 20 − …" at bounding box center [416, 277] width 833 height 1018
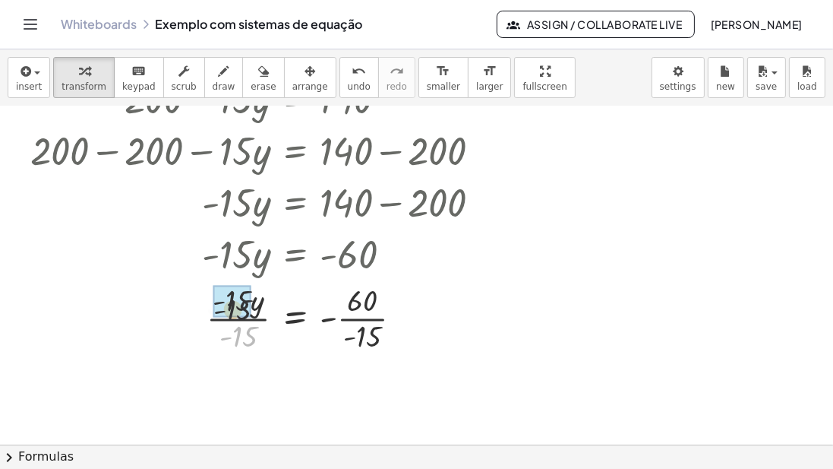
drag, startPoint x: 250, startPoint y: 330, endPoint x: 244, endPoint y: 310, distance: 20.7
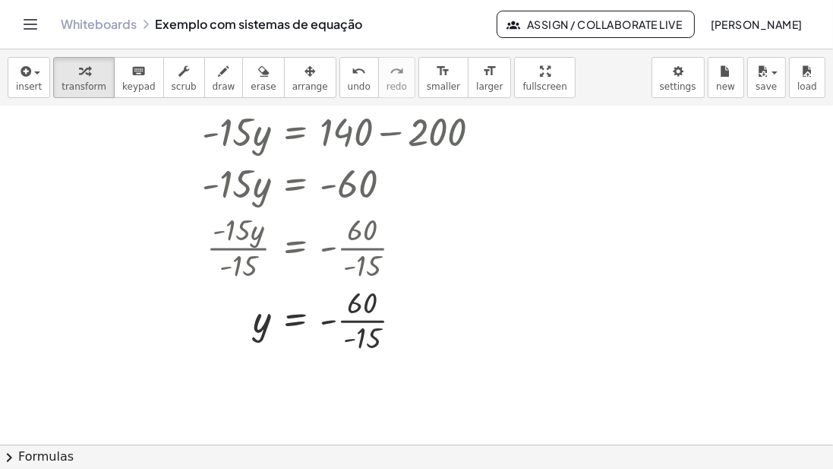
scroll to position [469, 0]
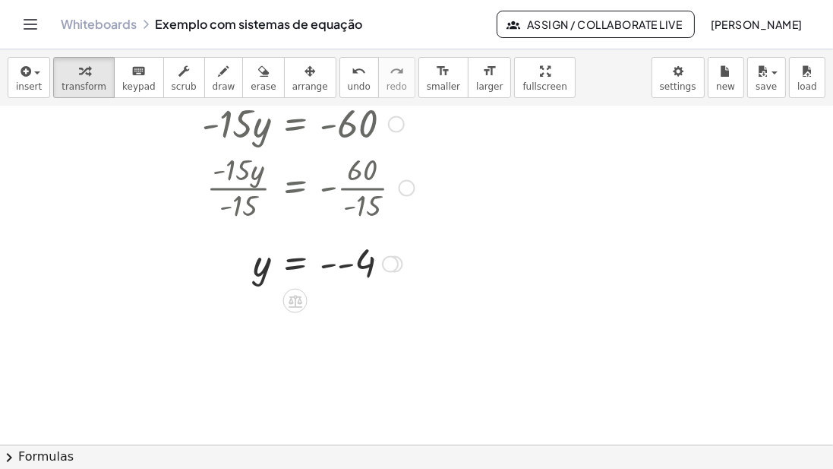
click at [336, 267] on div at bounding box center [258, 263] width 486 height 50
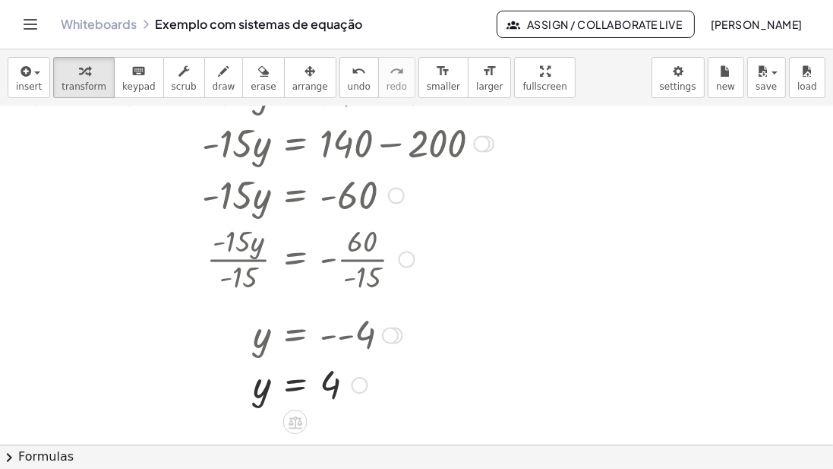
scroll to position [383, 0]
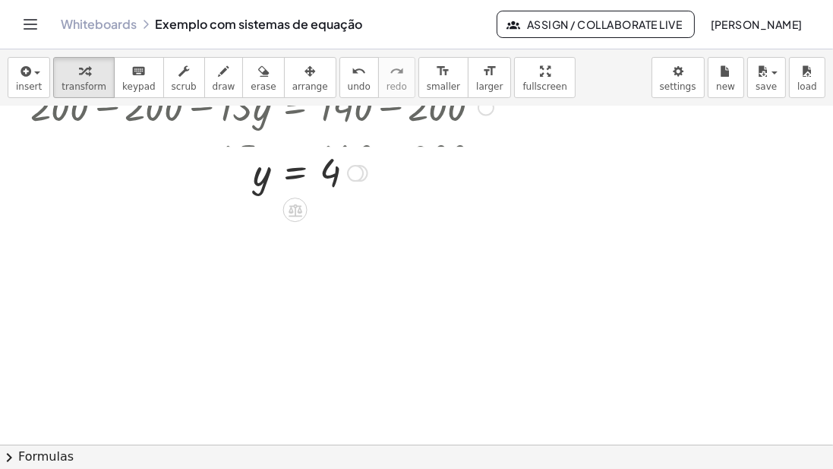
drag, startPoint x: 364, startPoint y: 398, endPoint x: 443, endPoint y: 184, distance: 228.0
click at [295, 173] on div "y = 4" at bounding box center [295, 173] width 0 height 0
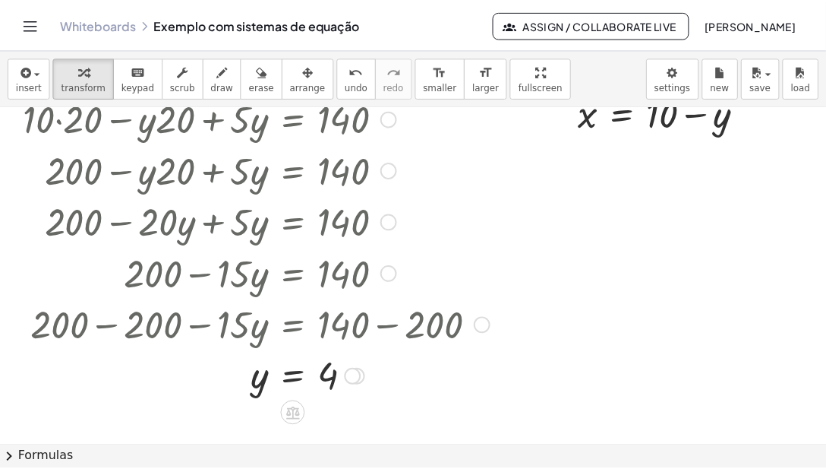
scroll to position [122, 0]
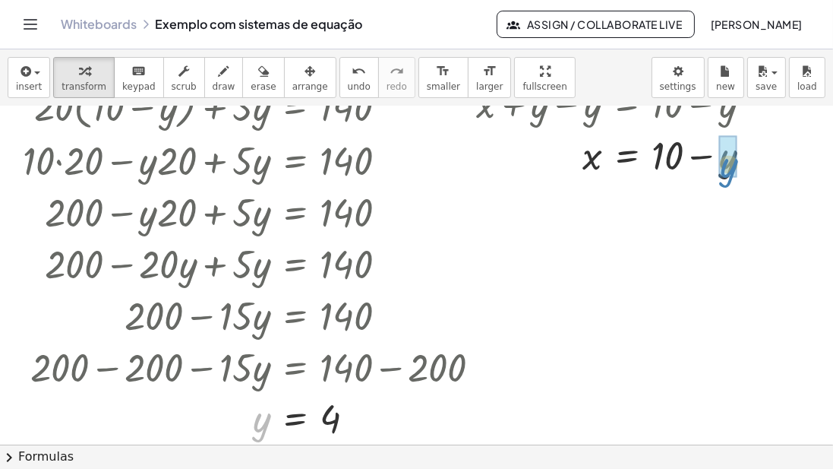
drag, startPoint x: 256, startPoint y: 414, endPoint x: 700, endPoint y: 169, distance: 507.4
click at [682, 159] on div at bounding box center [621, 154] width 305 height 52
click at [699, 153] on div at bounding box center [621, 154] width 305 height 52
click at [118, 20] on link "Whiteboards" at bounding box center [99, 24] width 76 height 15
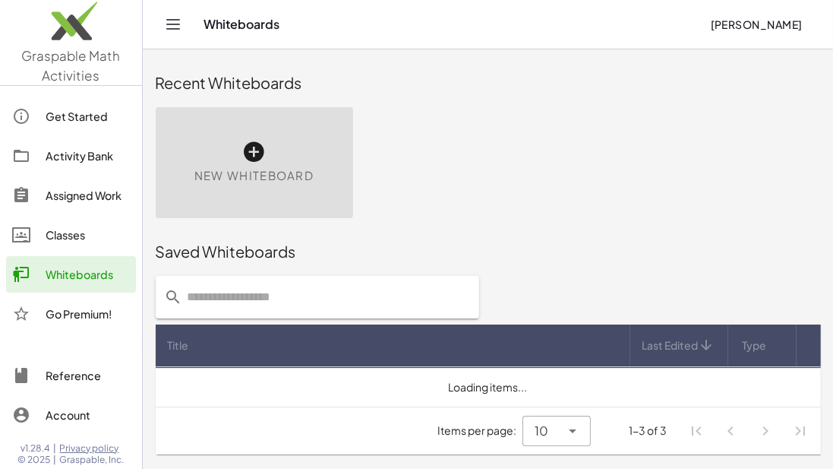
click at [103, 195] on div "Assigned Work" at bounding box center [88, 195] width 84 height 18
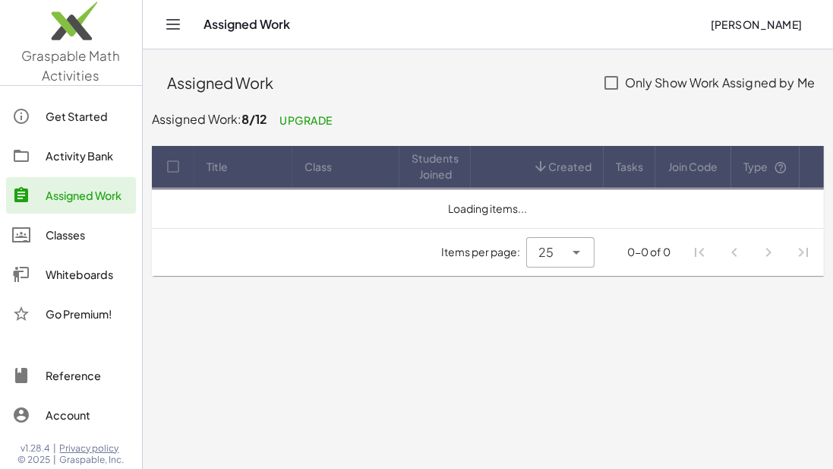
click at [84, 150] on div "Activity Bank" at bounding box center [88, 156] width 84 height 18
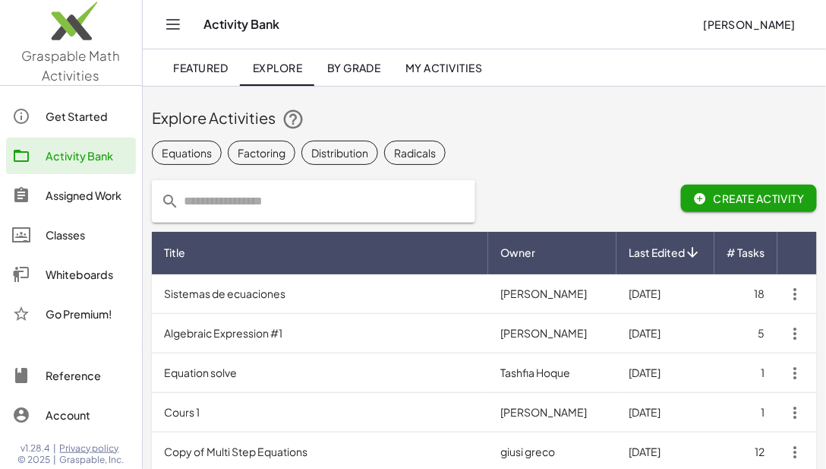
click at [454, 58] on link "My Activities" at bounding box center [444, 67] width 102 height 36
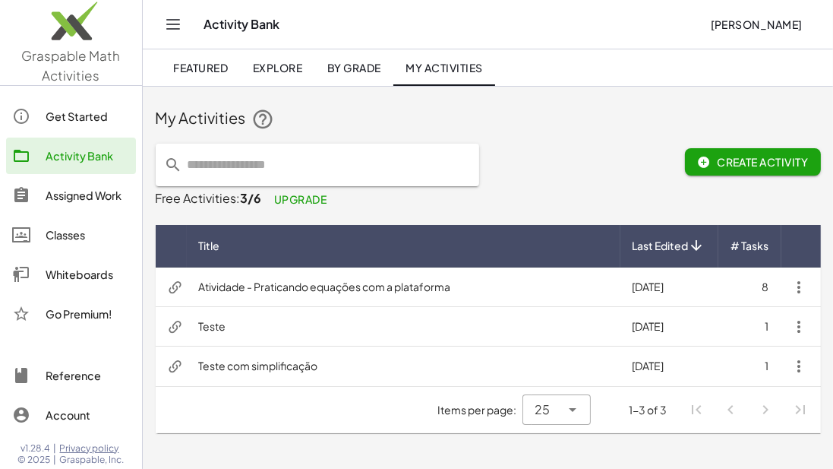
click at [321, 279] on td "Atividade - Praticando equações com a plataforma" at bounding box center [404, 286] width 434 height 39
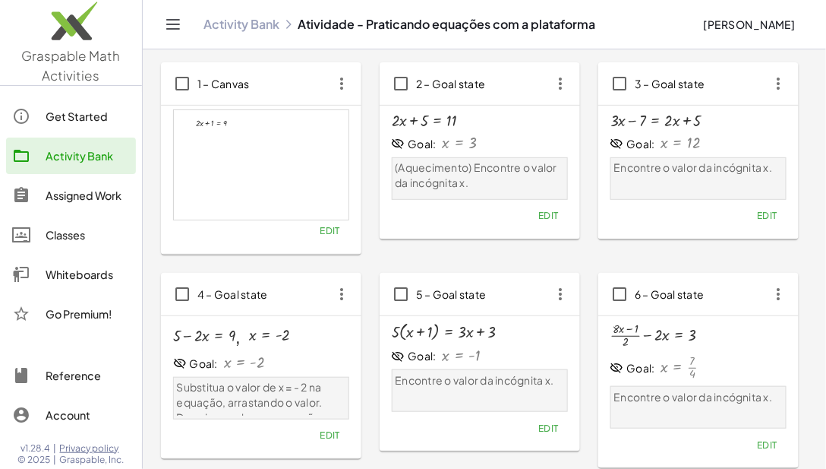
scroll to position [130, 0]
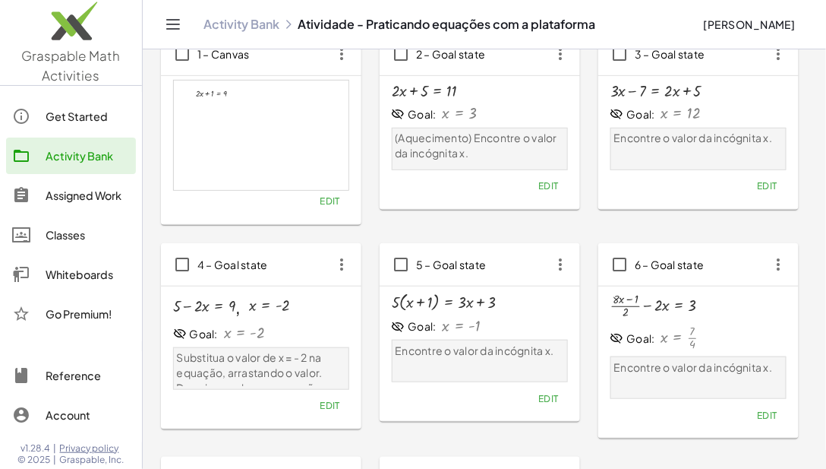
click at [282, 303] on div at bounding box center [269, 306] width 41 height 16
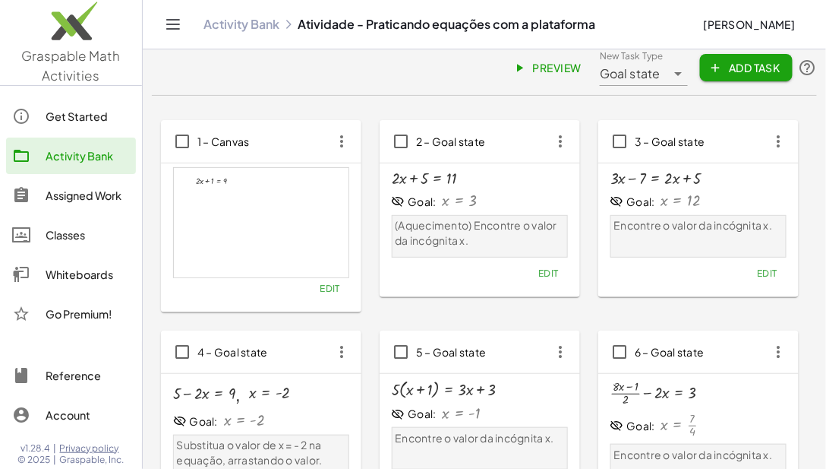
scroll to position [0, 0]
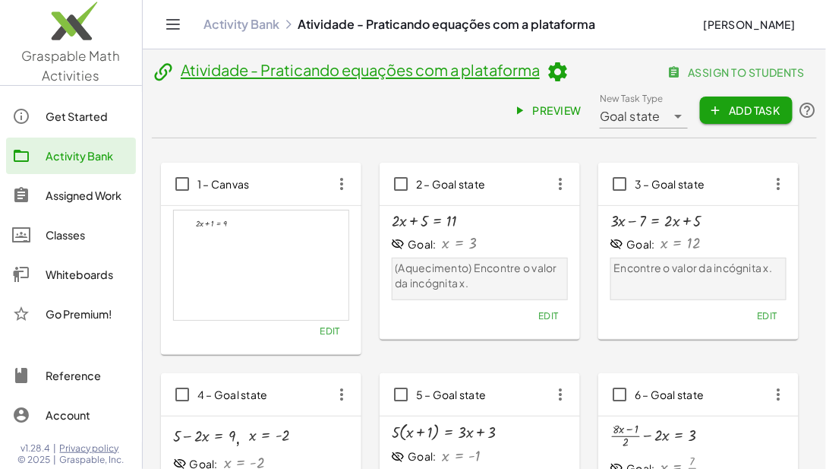
click at [540, 109] on span "Preview" at bounding box center [549, 110] width 66 height 14
click at [91, 235] on div "Classes" at bounding box center [88, 235] width 84 height 18
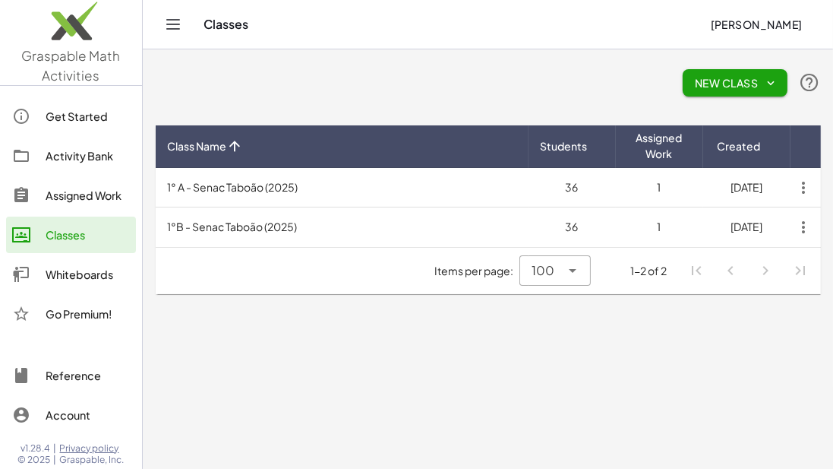
click at [340, 231] on td "1°B - Senac Taboão (2025)" at bounding box center [342, 226] width 373 height 39
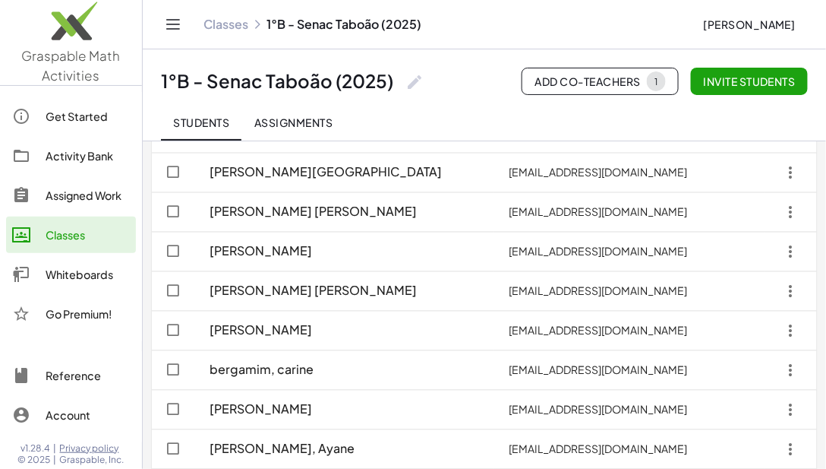
scroll to position [536, 0]
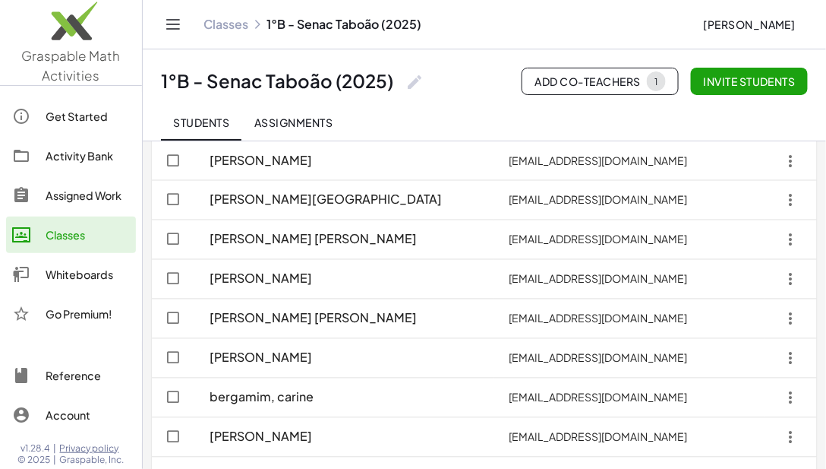
click at [303, 121] on span "Assignments" at bounding box center [293, 122] width 79 height 14
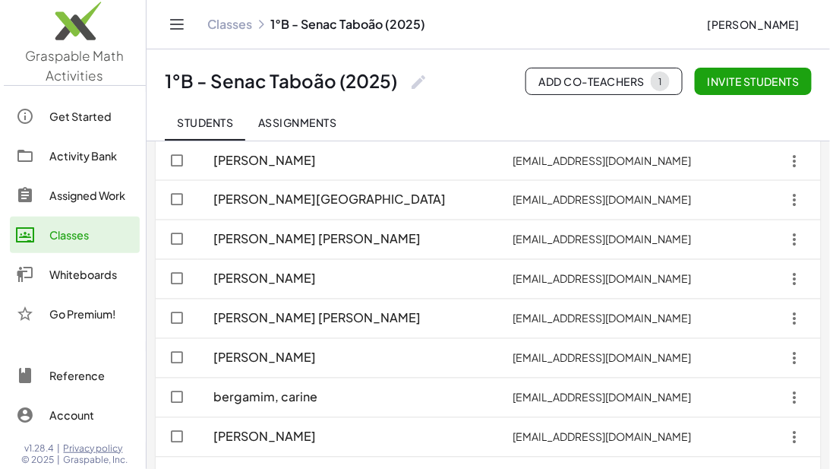
scroll to position [0, 0]
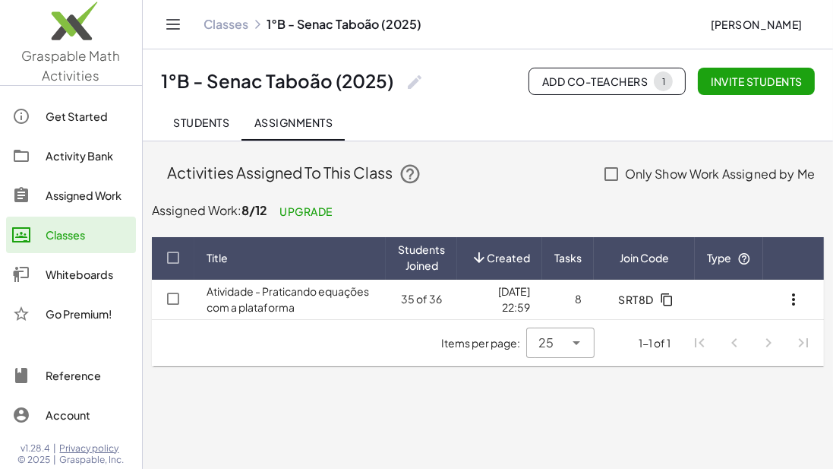
click at [542, 296] on td "12/08/2025, 22:59" at bounding box center [568, 298] width 52 height 39
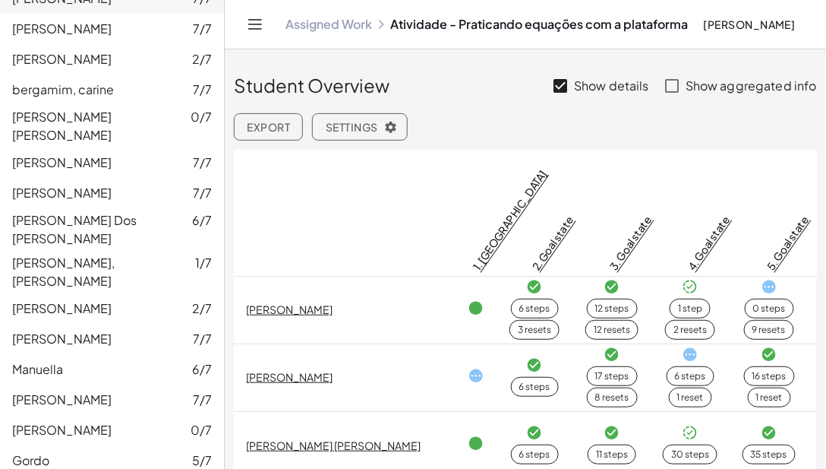
scroll to position [891, 0]
click at [75, 451] on div "Gordo 5/7" at bounding box center [112, 460] width 200 height 18
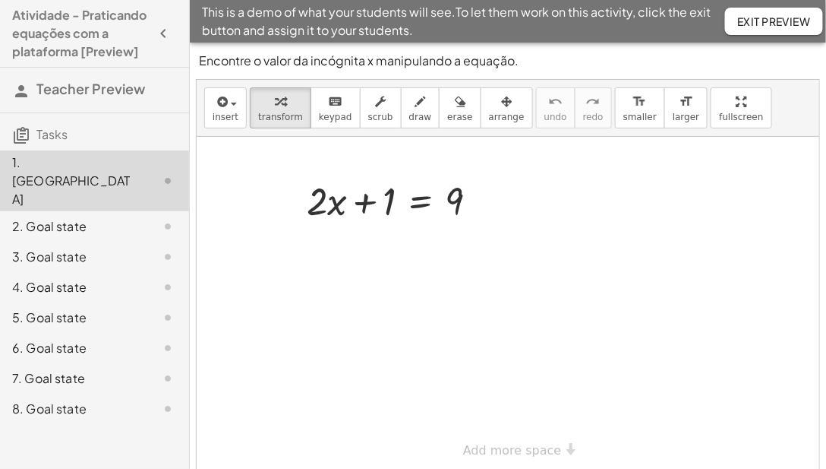
click at [66, 278] on div "4. Goal state" at bounding box center [73, 287] width 122 height 18
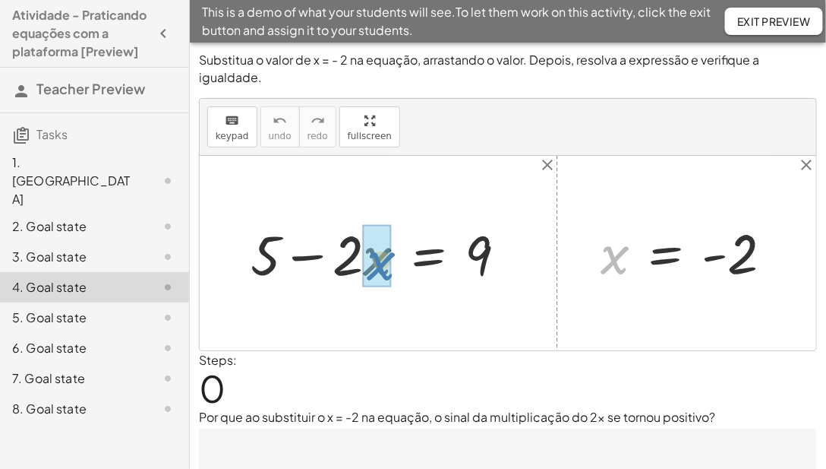
drag, startPoint x: 621, startPoint y: 250, endPoint x: 387, endPoint y: 256, distance: 233.9
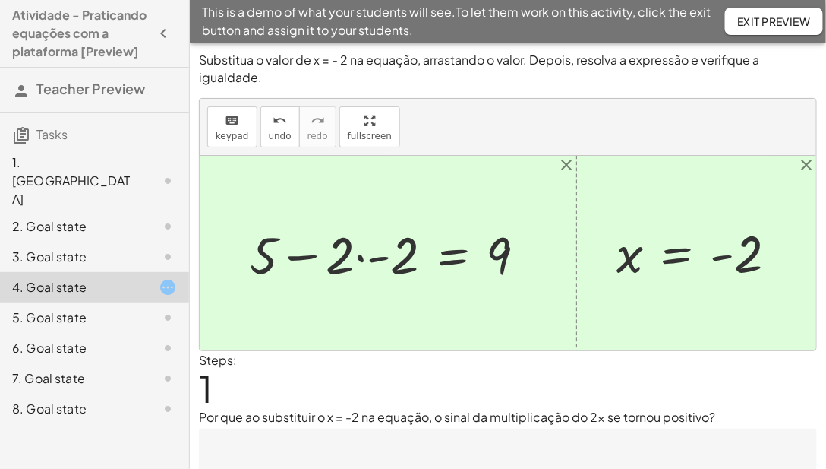
click at [362, 279] on div at bounding box center [394, 253] width 304 height 68
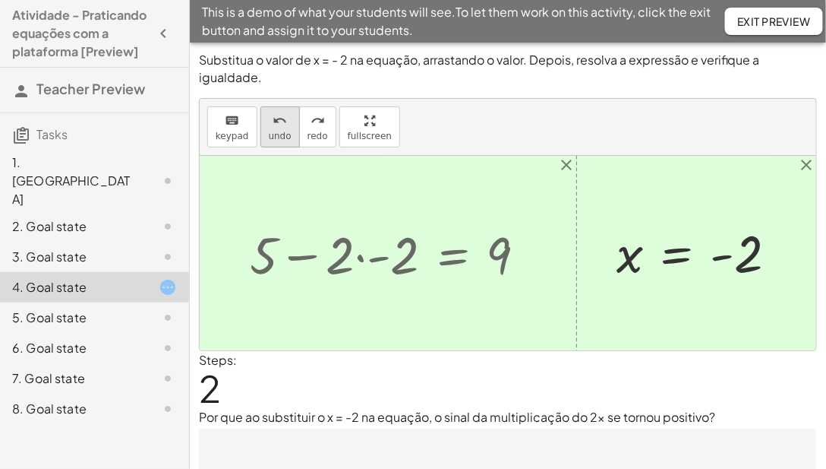
click at [269, 131] on span "undo" at bounding box center [280, 136] width 23 height 11
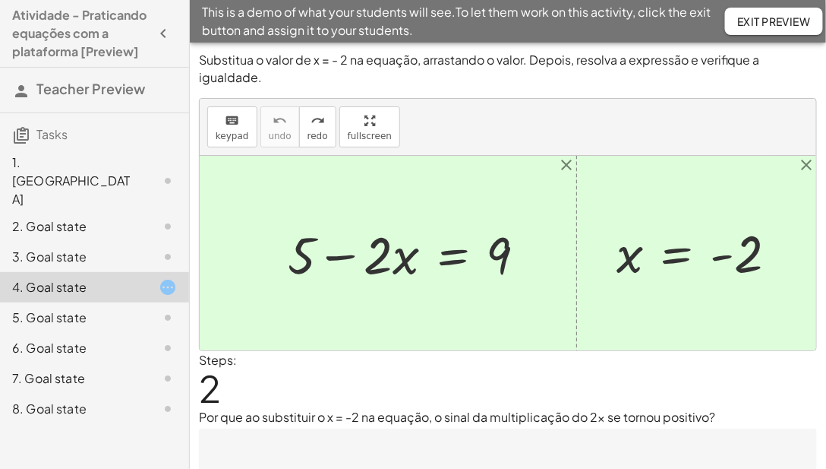
click at [800, 26] on span "Exit Preview" at bounding box center [774, 21] width 74 height 14
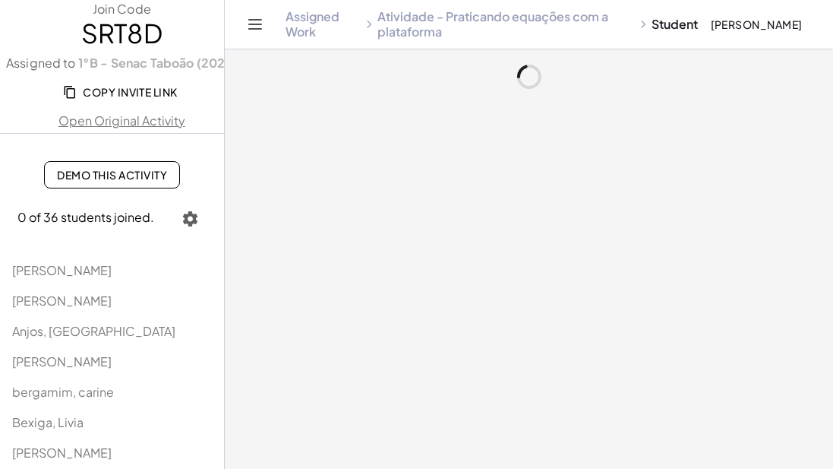
click at [74, 333] on span "Anjos, [GEOGRAPHIC_DATA]" at bounding box center [93, 331] width 163 height 16
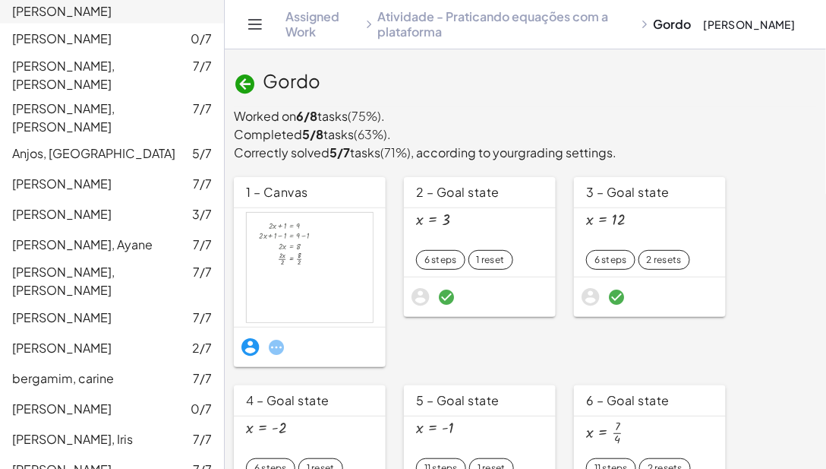
scroll to position [588, 0]
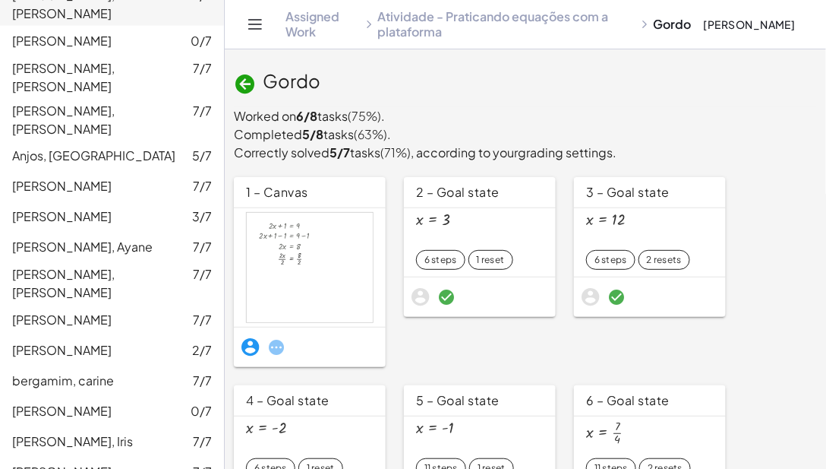
click at [109, 267] on span "[PERSON_NAME], [PERSON_NAME]" at bounding box center [63, 284] width 103 height 34
